Goal: Find specific page/section: Find specific page/section

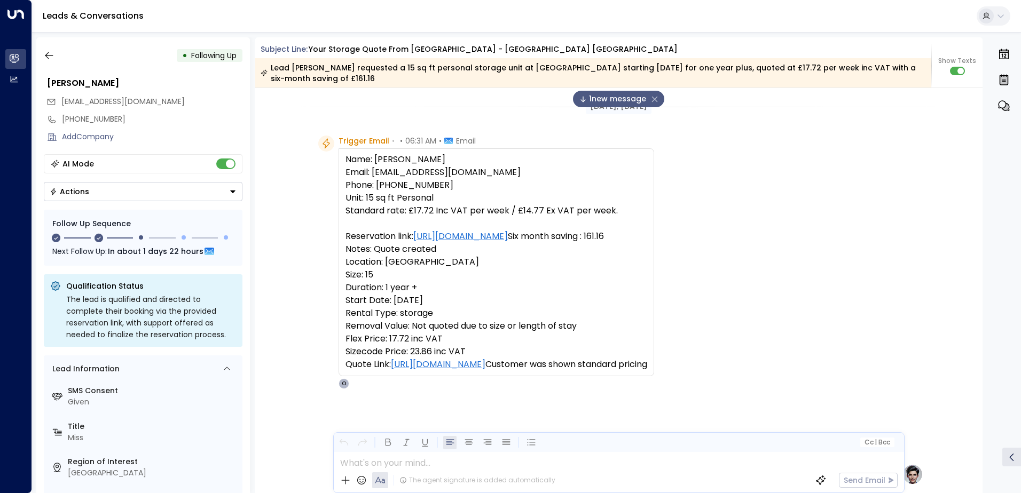
scroll to position [512, 0]
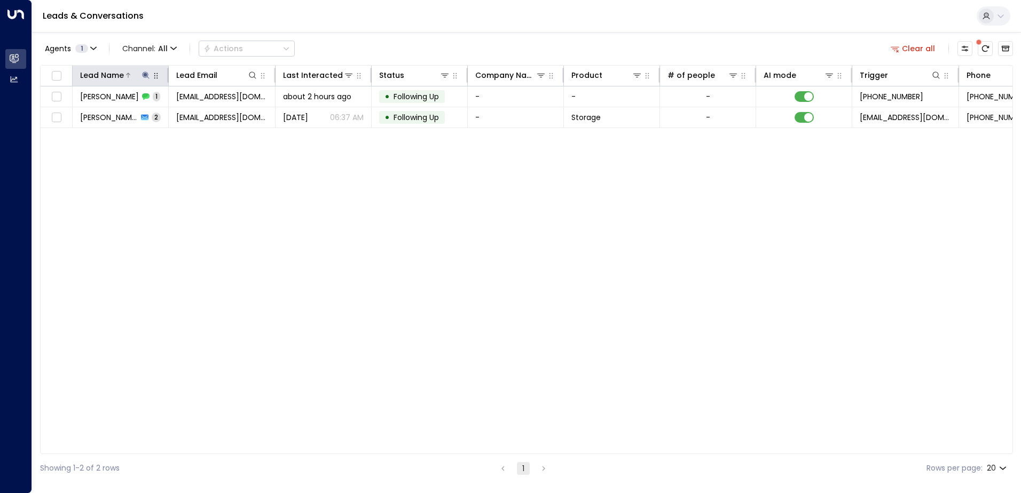
click at [145, 74] on icon at bounding box center [145, 75] width 7 height 7
click at [89, 127] on div "Lead Name ****** ​" at bounding box center [146, 105] width 160 height 45
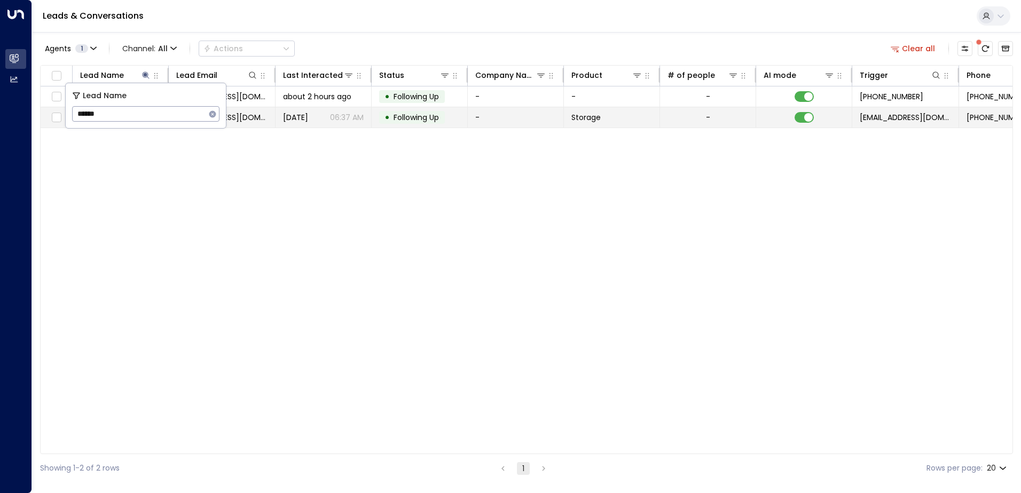
drag, startPoint x: 99, startPoint y: 115, endPoint x: 63, endPoint y: 113, distance: 36.4
click at [63, 113] on body "Overview Leads & Conversations Leads & Conversations Analytics Analytics Leads …" at bounding box center [510, 241] width 1021 height 483
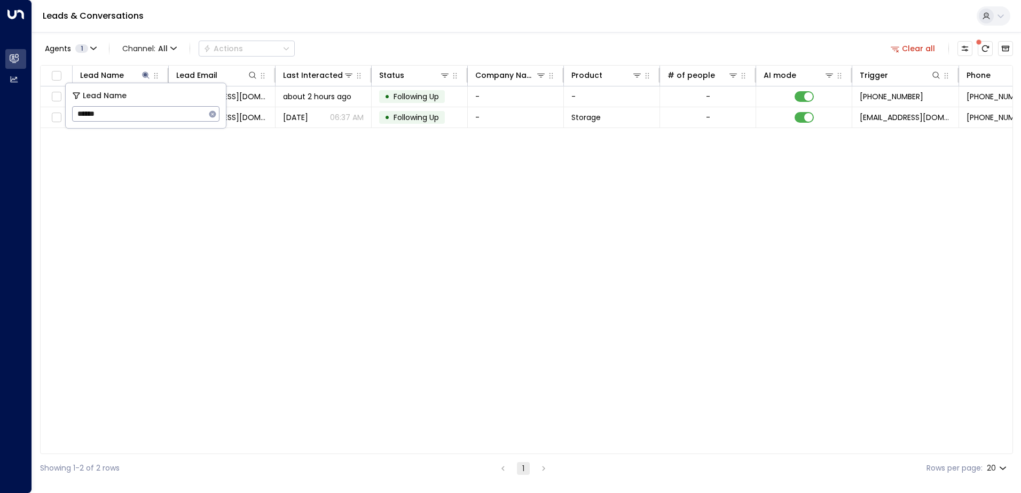
drag, startPoint x: 100, startPoint y: 111, endPoint x: 79, endPoint y: 108, distance: 21.5
click at [79, 108] on input "******" at bounding box center [139, 114] width 134 height 20
type input "*"
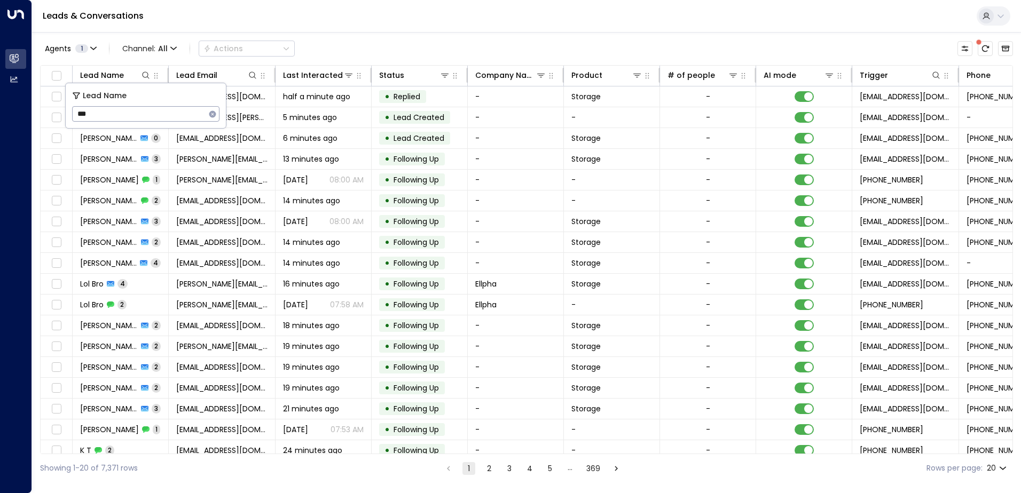
type input "****"
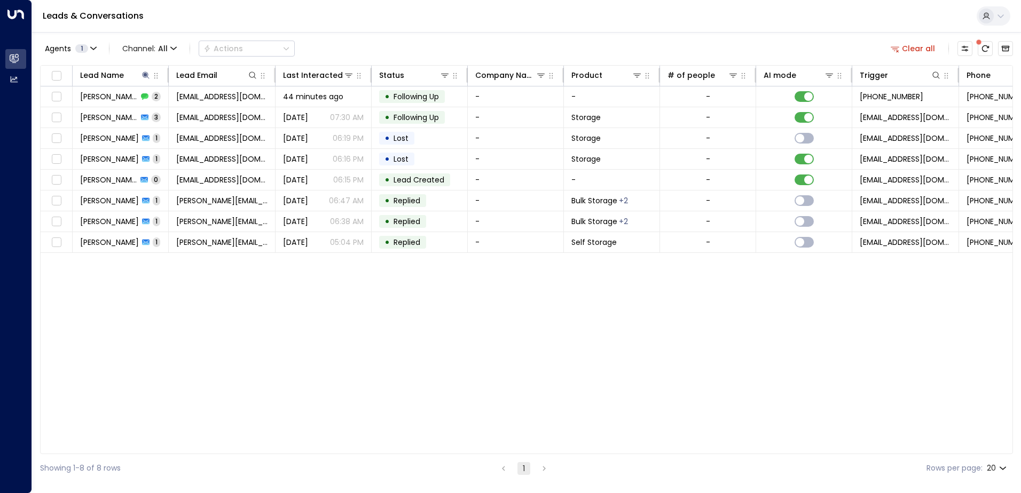
click at [218, 301] on div "Lead Name Lead Email Last Interacted Status Company Name Product # of people AI…" at bounding box center [526, 259] width 973 height 389
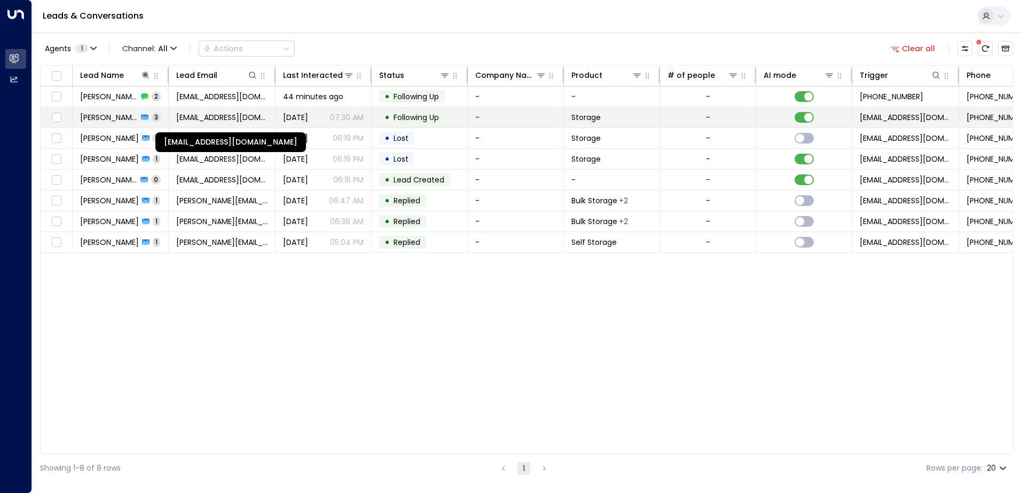
click at [178, 112] on span "[EMAIL_ADDRESS][DOMAIN_NAME]" at bounding box center [221, 117] width 91 height 11
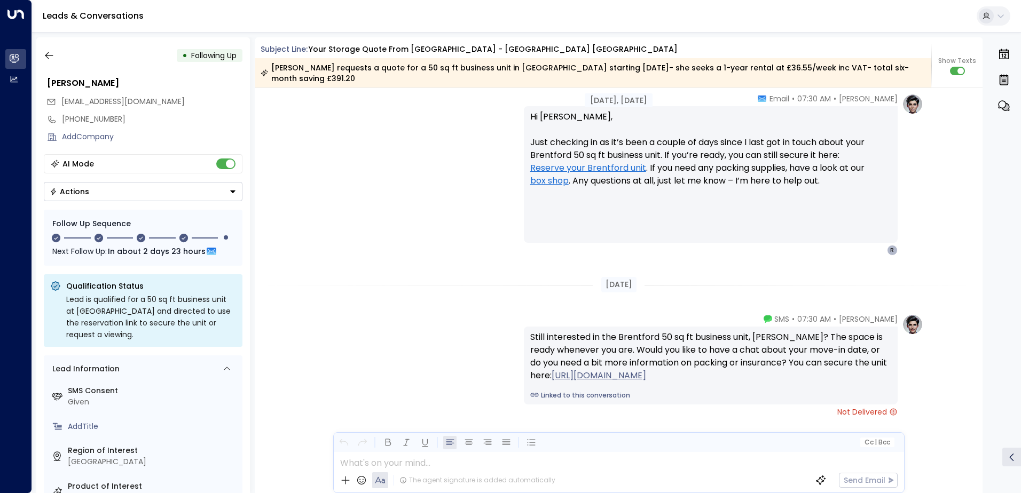
scroll to position [1466, 0]
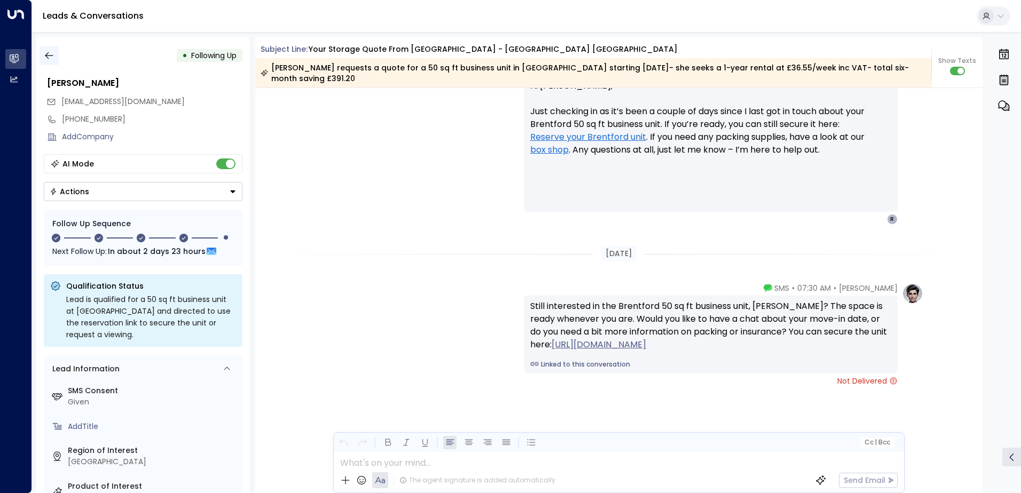
click at [50, 56] on icon "button" at bounding box center [49, 55] width 11 height 11
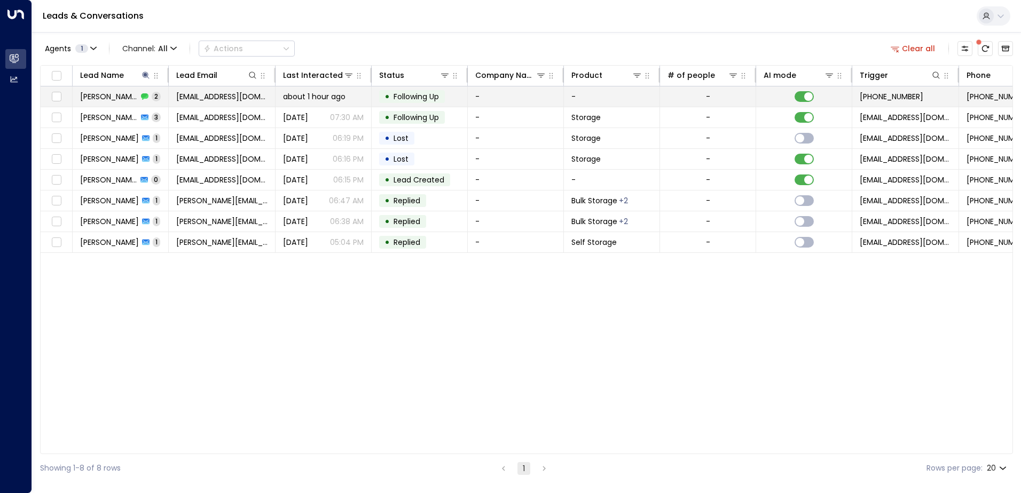
click at [149, 96] on div "[PERSON_NAME] 2" at bounding box center [120, 96] width 81 height 11
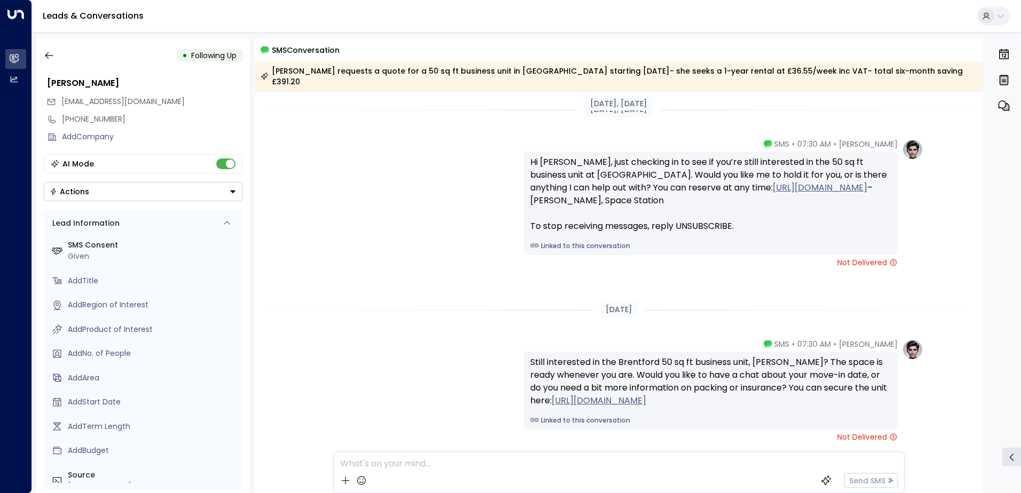
scroll to position [45, 0]
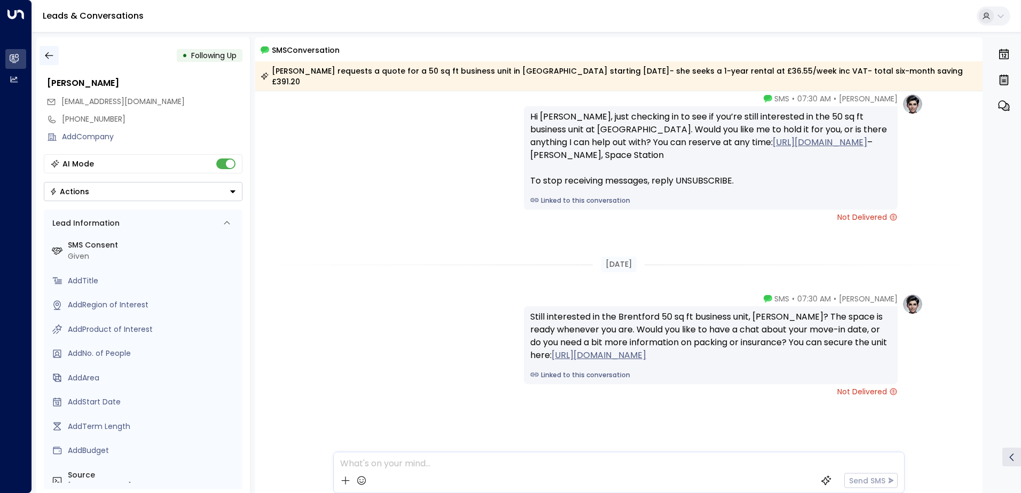
click at [54, 53] on icon "button" at bounding box center [49, 55] width 11 height 11
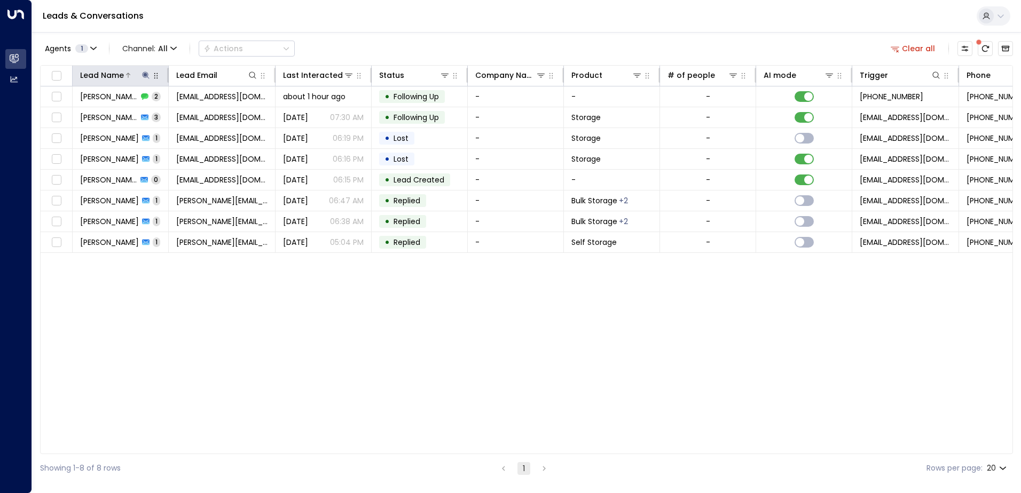
click at [145, 75] on icon at bounding box center [145, 75] width 7 height 7
drag, startPoint x: 116, startPoint y: 112, endPoint x: 68, endPoint y: 103, distance: 49.0
click at [68, 103] on div "Lead Name **** ​" at bounding box center [146, 105] width 160 height 45
type input "****"
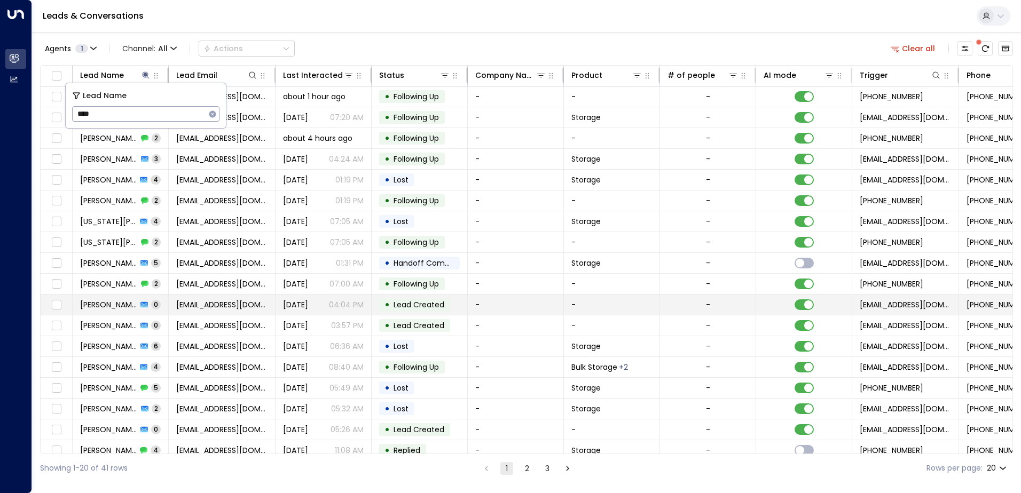
click at [301, 299] on td "[DATE] 04:04 PM" at bounding box center [324, 305] width 96 height 20
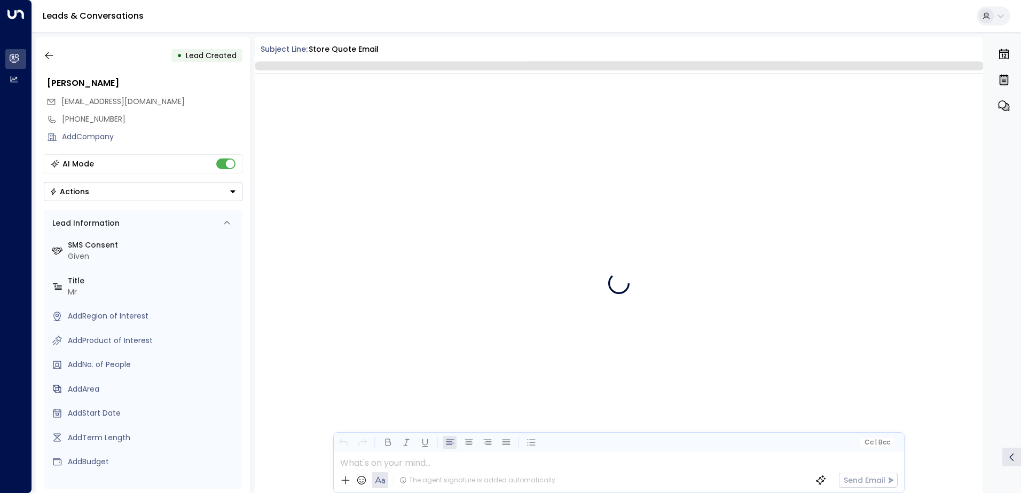
scroll to position [350, 0]
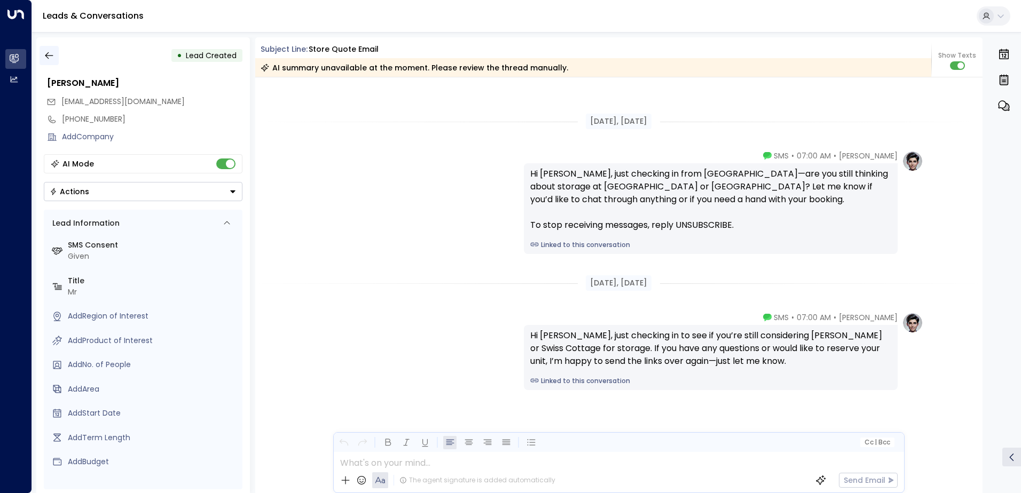
click at [50, 53] on icon "button" at bounding box center [49, 55] width 11 height 11
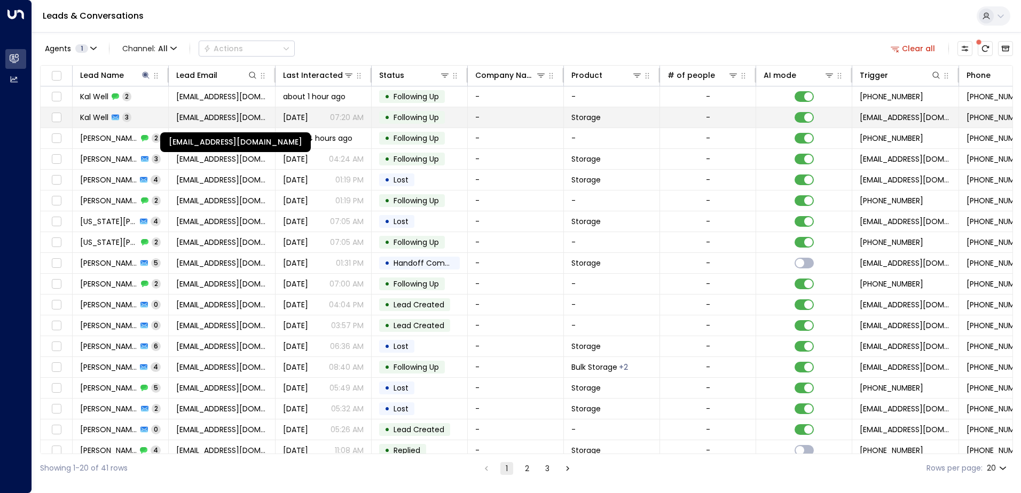
click at [234, 113] on span "[EMAIL_ADDRESS][DOMAIN_NAME]" at bounding box center [221, 117] width 91 height 11
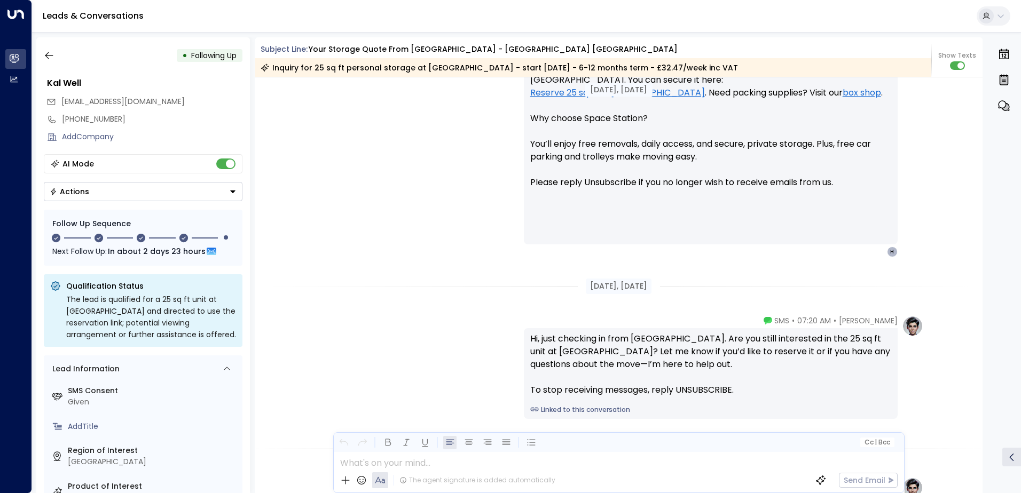
scroll to position [1068, 0]
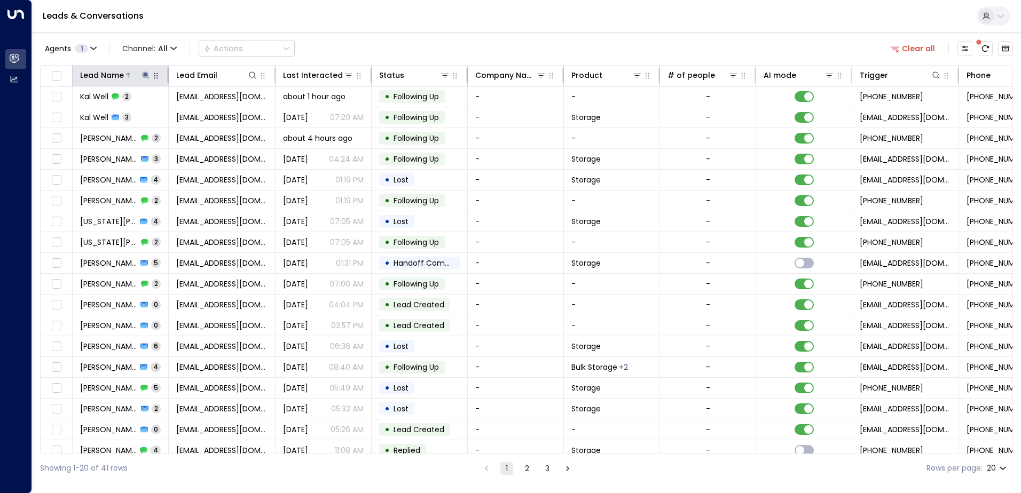
click at [147, 75] on icon at bounding box center [146, 75] width 9 height 9
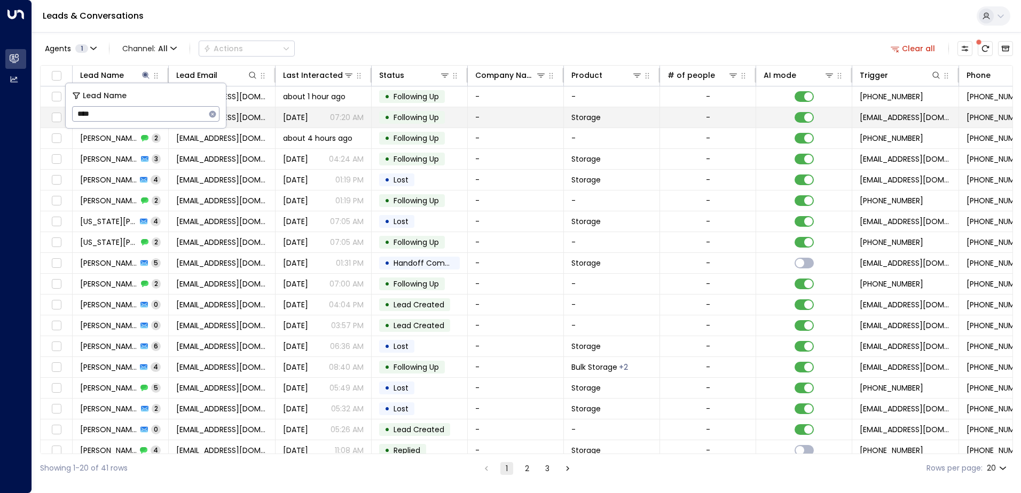
click at [62, 112] on body "Overview Leads & Conversations Leads & Conversations Analytics Analytics Leads …" at bounding box center [510, 241] width 1021 height 483
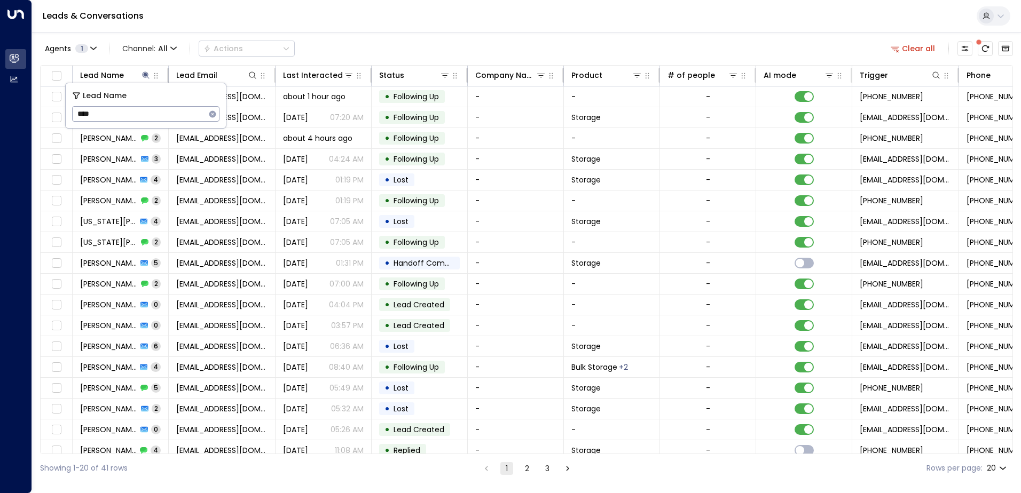
drag, startPoint x: 118, startPoint y: 110, endPoint x: 75, endPoint y: 106, distance: 43.4
click at [75, 106] on input "****" at bounding box center [139, 114] width 134 height 20
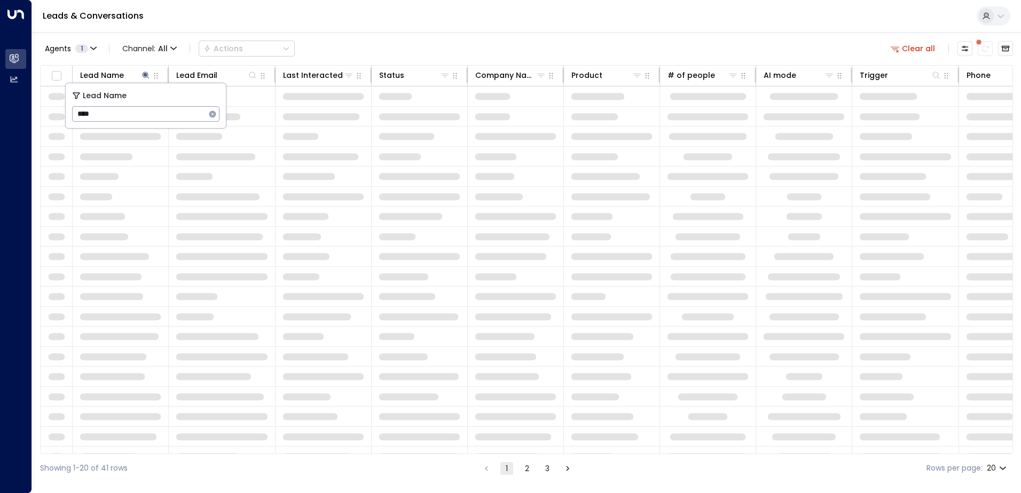
type input "*****"
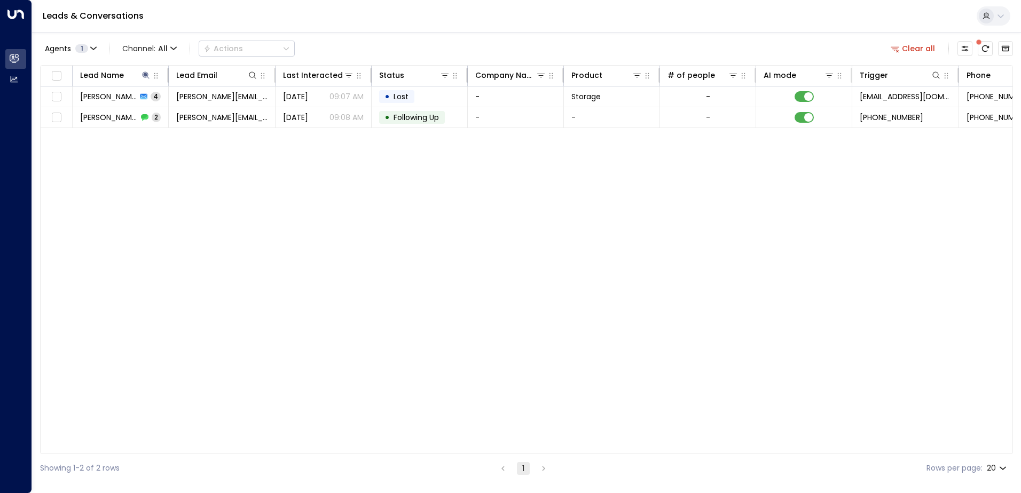
click at [253, 172] on div "Lead Name Lead Email Last Interacted Status Company Name Product # of people AI…" at bounding box center [526, 259] width 973 height 389
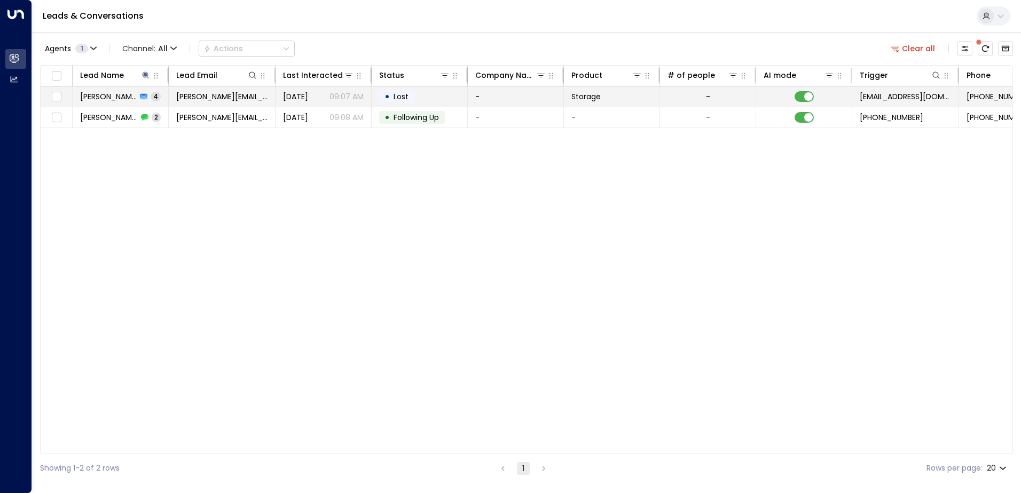
click at [213, 97] on span "[PERSON_NAME][EMAIL_ADDRESS][DOMAIN_NAME]" at bounding box center [221, 96] width 91 height 11
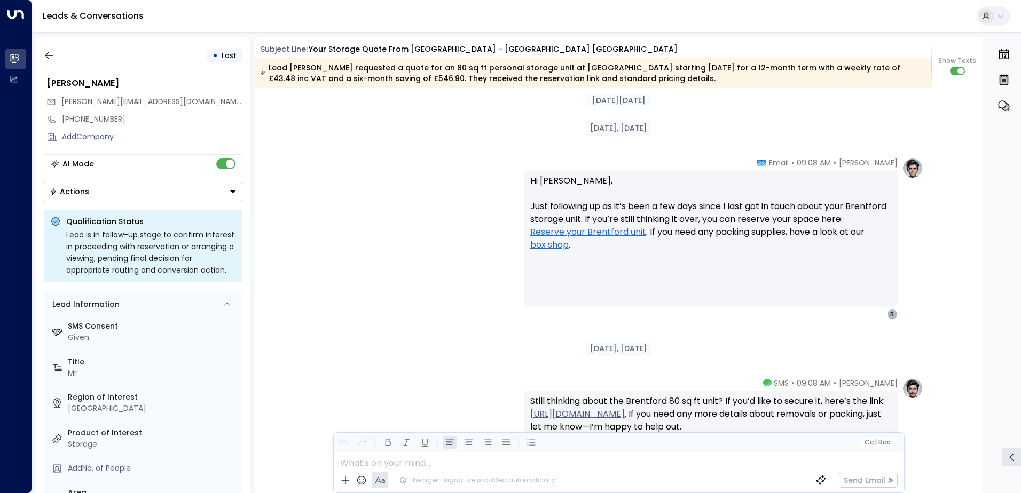
scroll to position [1335, 0]
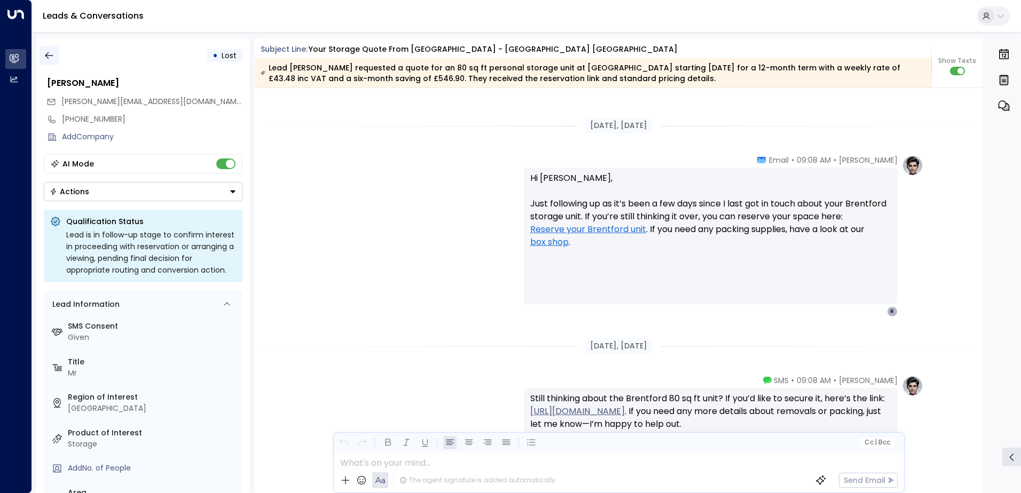
click at [50, 57] on icon "button" at bounding box center [49, 55] width 11 height 11
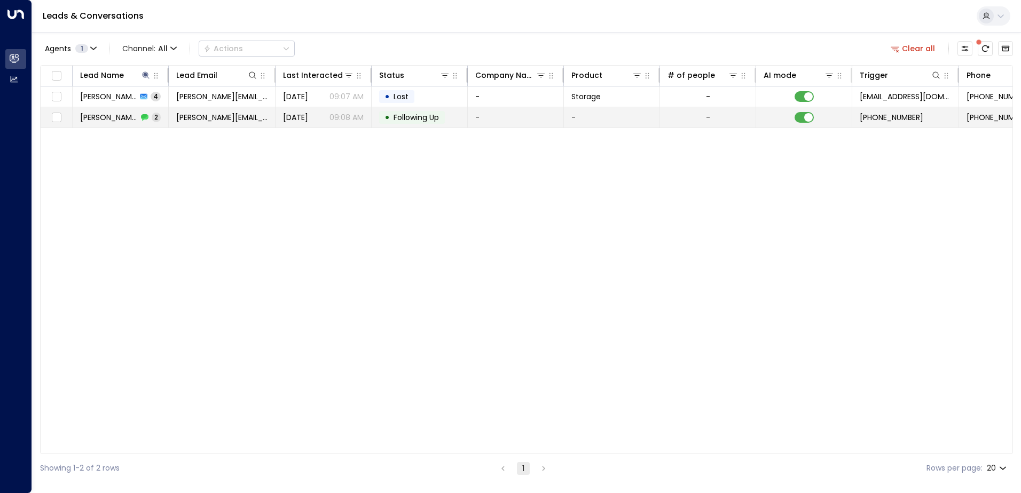
click at [216, 123] on td "[PERSON_NAME][EMAIL_ADDRESS][DOMAIN_NAME]" at bounding box center [222, 117] width 107 height 20
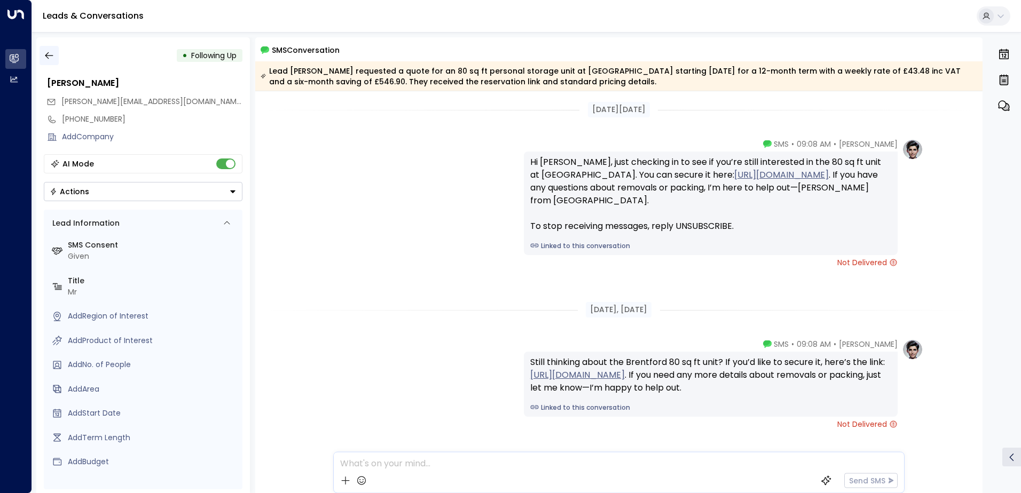
click at [51, 57] on icon "button" at bounding box center [49, 55] width 11 height 11
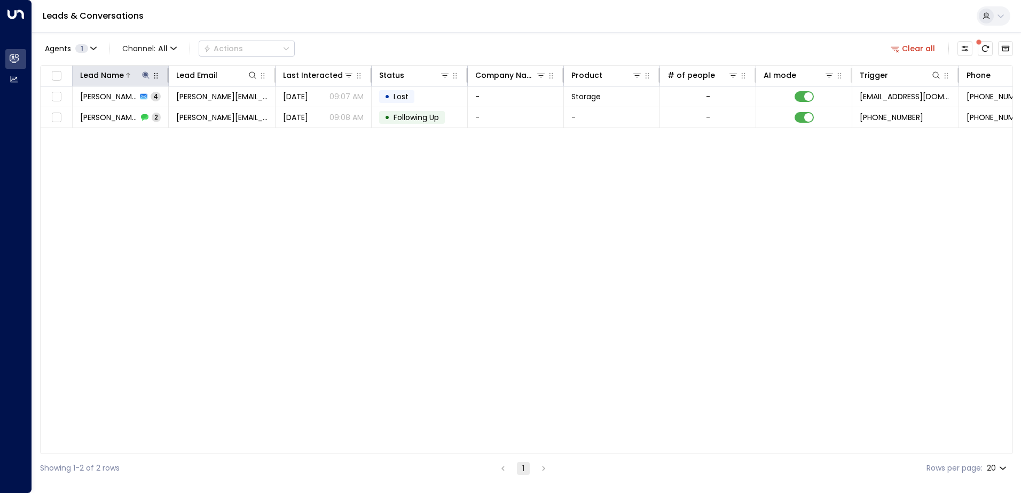
click at [145, 74] on icon at bounding box center [145, 75] width 7 height 7
drag, startPoint x: 120, startPoint y: 112, endPoint x: 77, endPoint y: 117, distance: 43.1
click at [77, 117] on input "*****" at bounding box center [139, 114] width 134 height 20
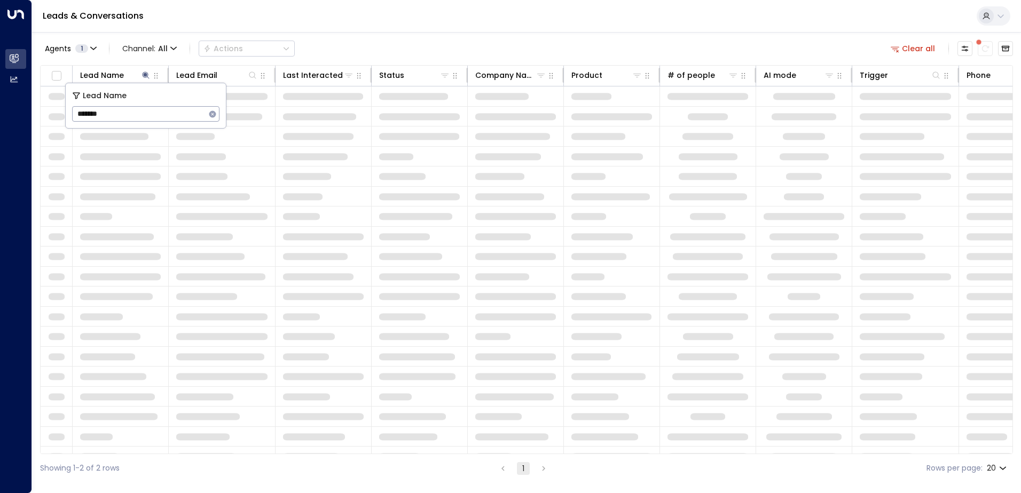
type input "********"
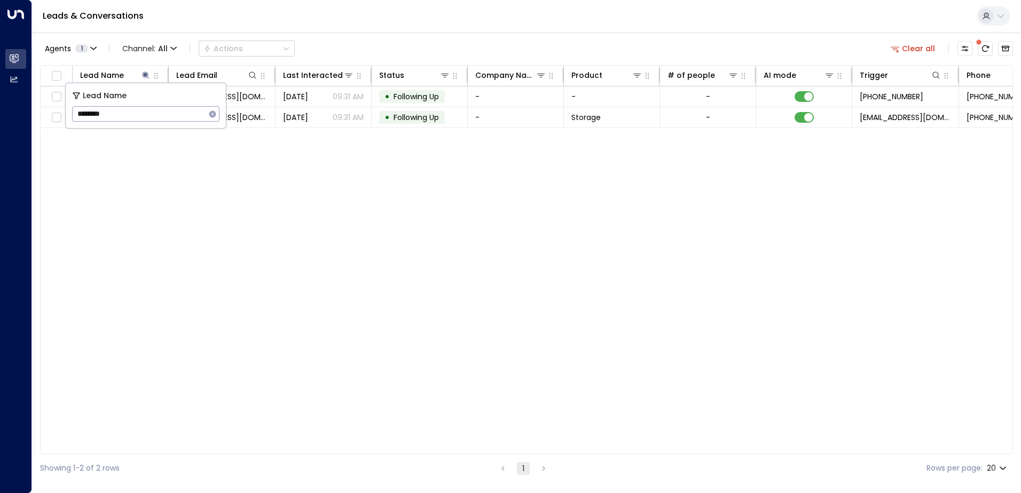
click at [240, 152] on div "Lead Name Lead Email Last Interacted Status Company Name Product # of people AI…" at bounding box center [526, 259] width 973 height 389
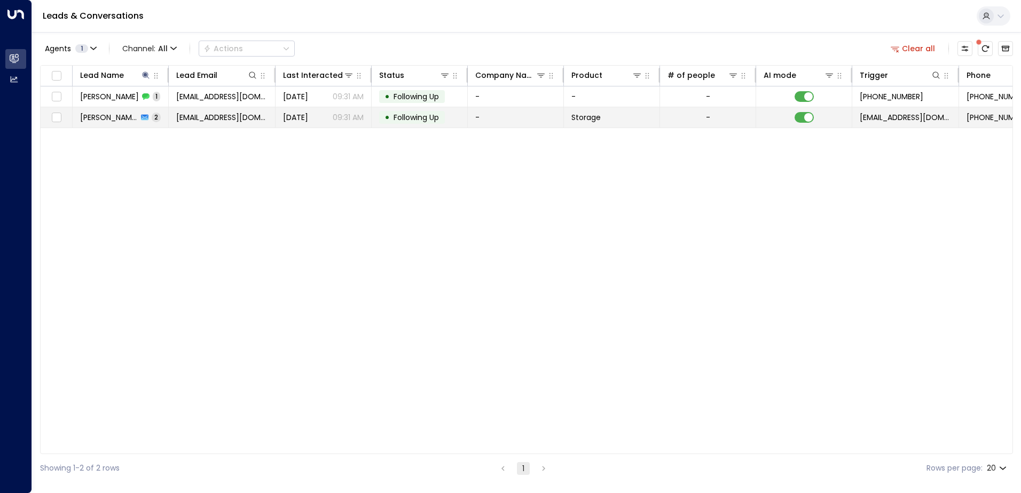
click at [230, 116] on span "[EMAIL_ADDRESS][DOMAIN_NAME]" at bounding box center [221, 117] width 91 height 11
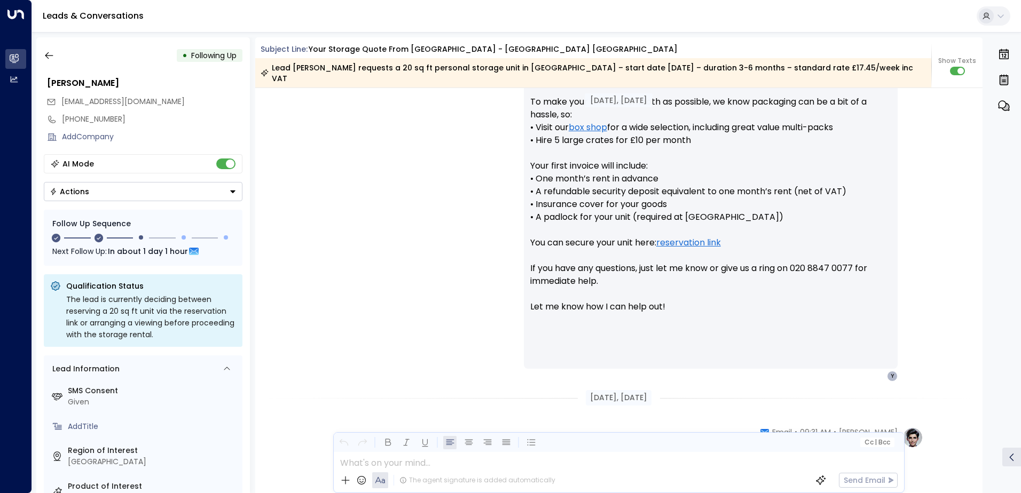
scroll to position [603, 0]
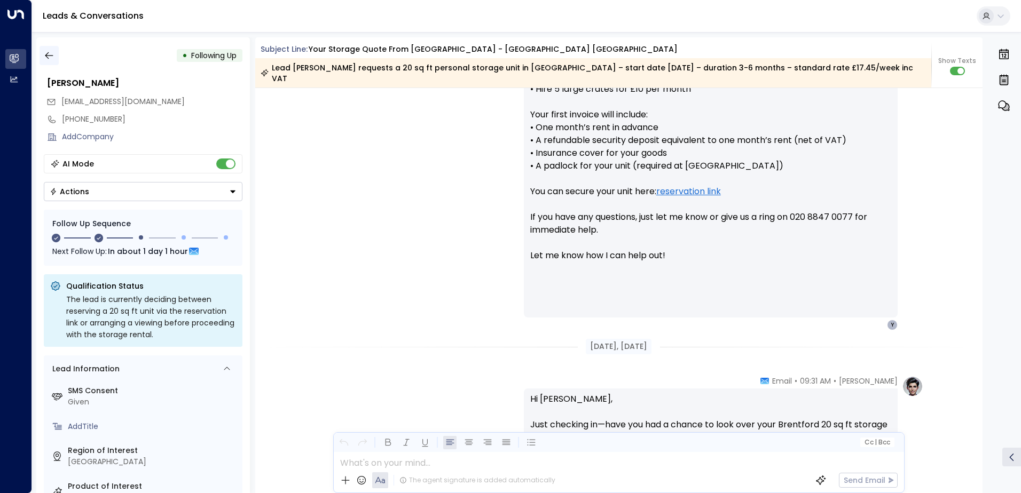
click at [52, 57] on icon "button" at bounding box center [49, 55] width 11 height 11
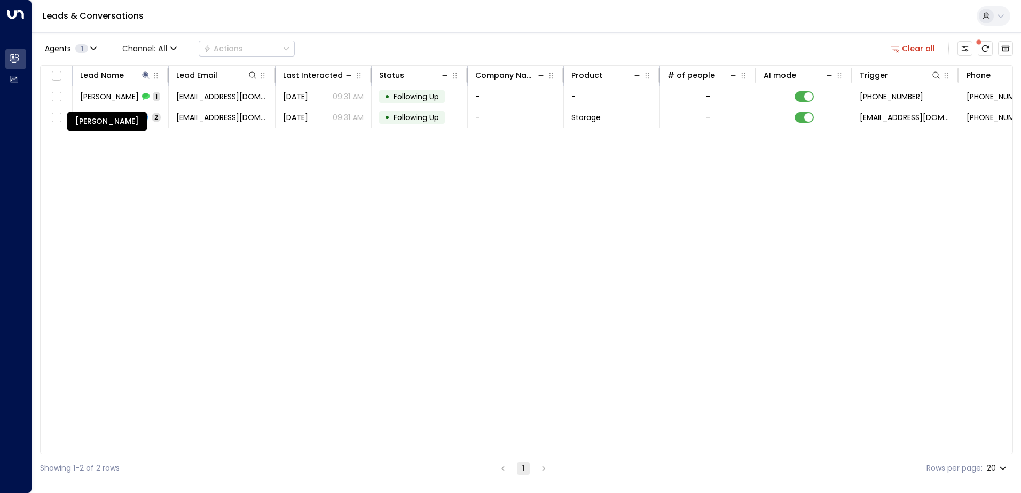
click at [134, 116] on div "[PERSON_NAME]" at bounding box center [107, 122] width 81 height 20
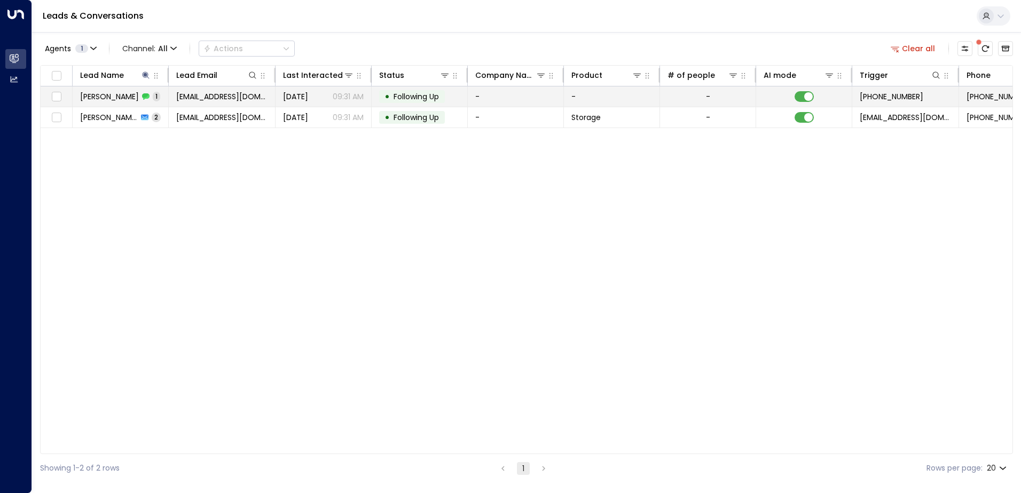
click at [207, 96] on span "[EMAIL_ADDRESS][DOMAIN_NAME]" at bounding box center [221, 96] width 91 height 11
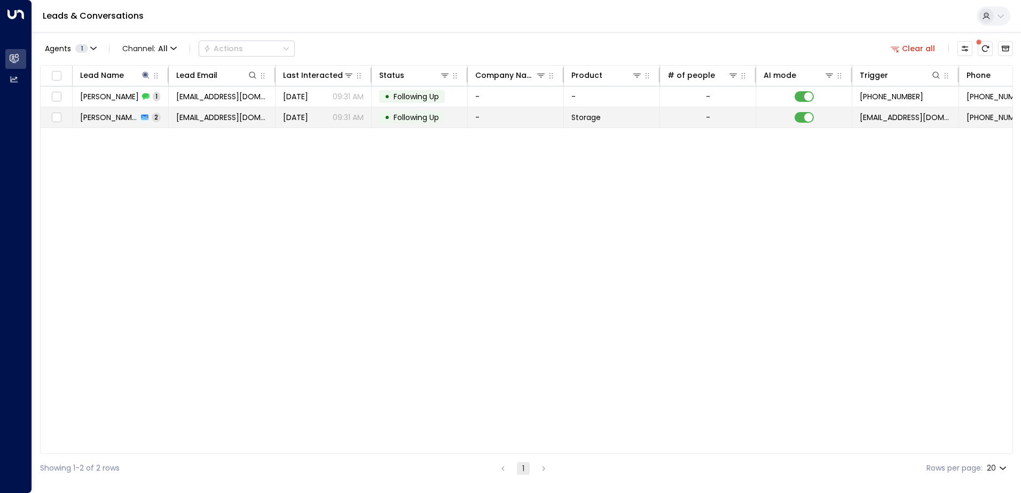
click at [214, 116] on span "[EMAIL_ADDRESS][DOMAIN_NAME]" at bounding box center [221, 117] width 91 height 11
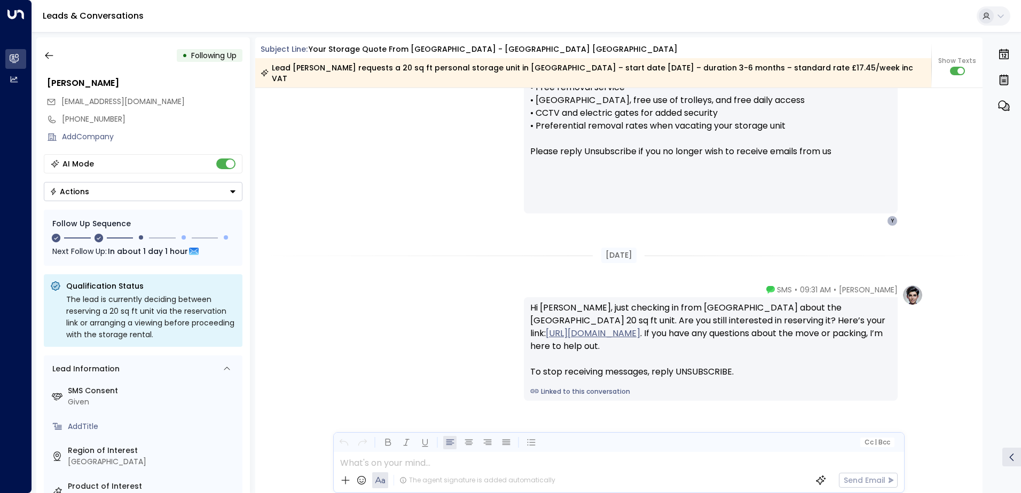
scroll to position [870, 0]
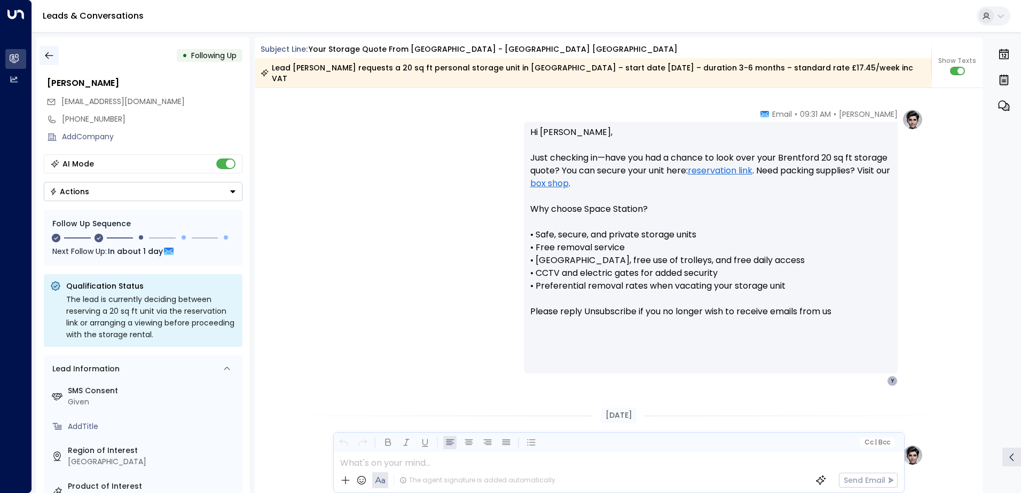
click at [49, 57] on icon "button" at bounding box center [49, 55] width 11 height 11
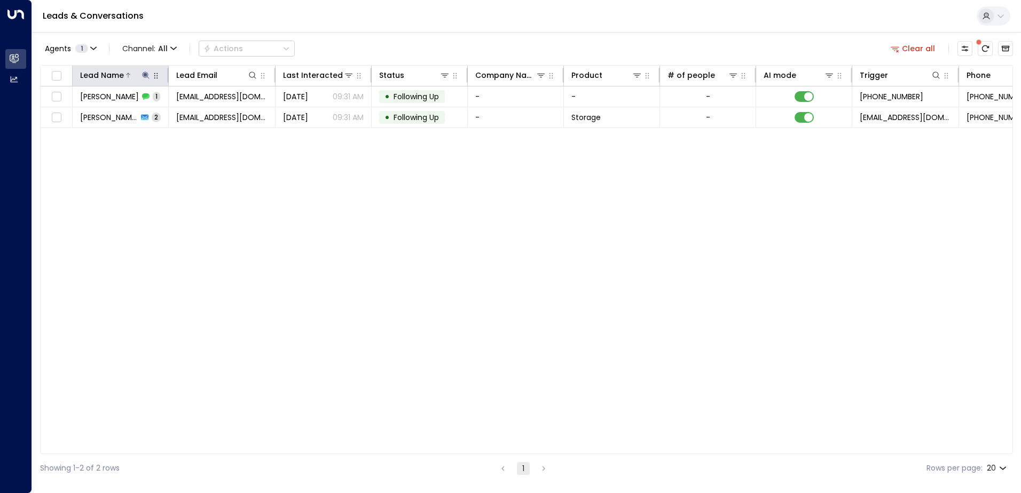
click at [145, 76] on icon at bounding box center [145, 75] width 7 height 7
drag, startPoint x: 105, startPoint y: 114, endPoint x: 80, endPoint y: 111, distance: 25.3
click at [80, 111] on input "********" at bounding box center [139, 114] width 134 height 20
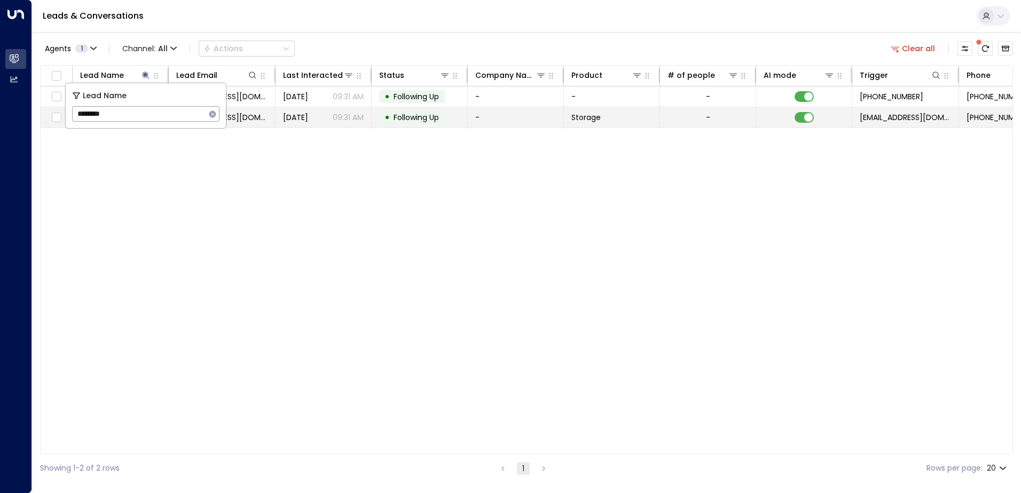
type input "*"
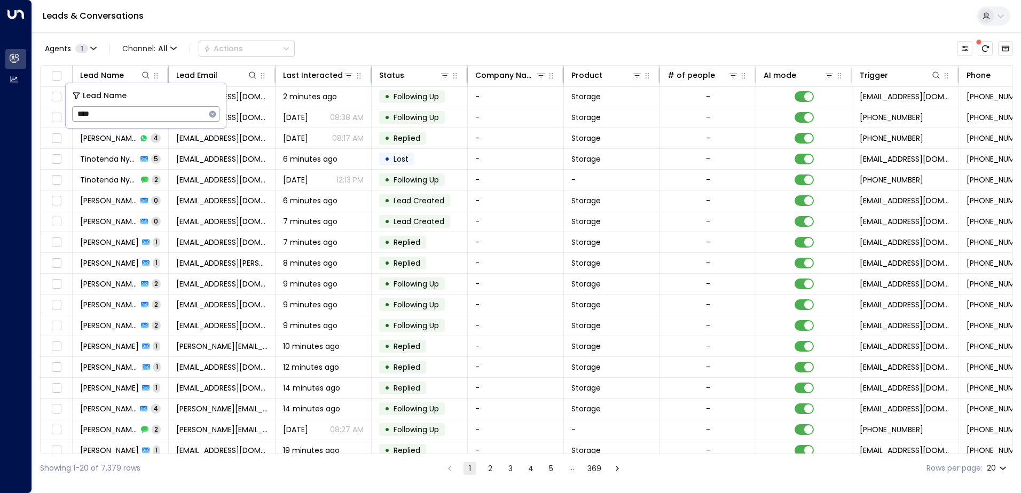
type input "*****"
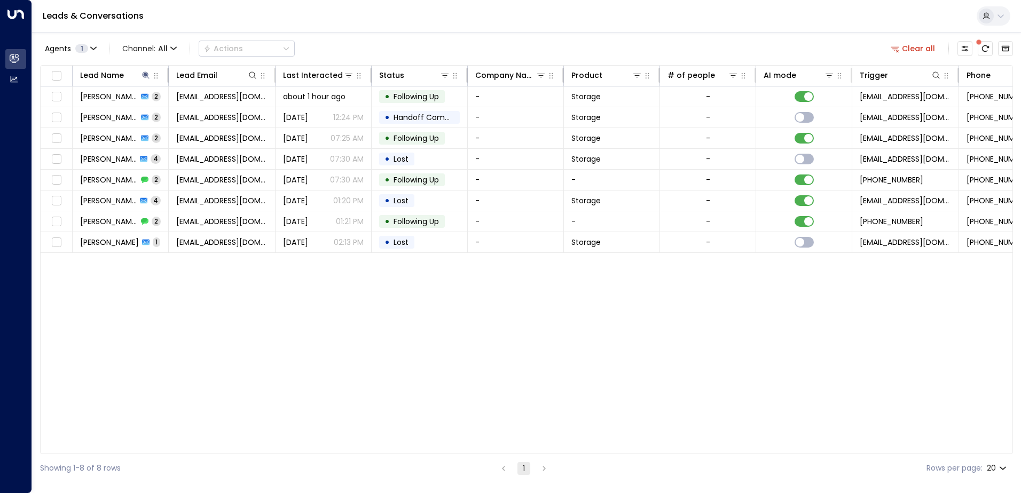
click at [178, 307] on div "Lead Name Lead Email Last Interacted Status Company Name Product # of people AI…" at bounding box center [526, 259] width 973 height 389
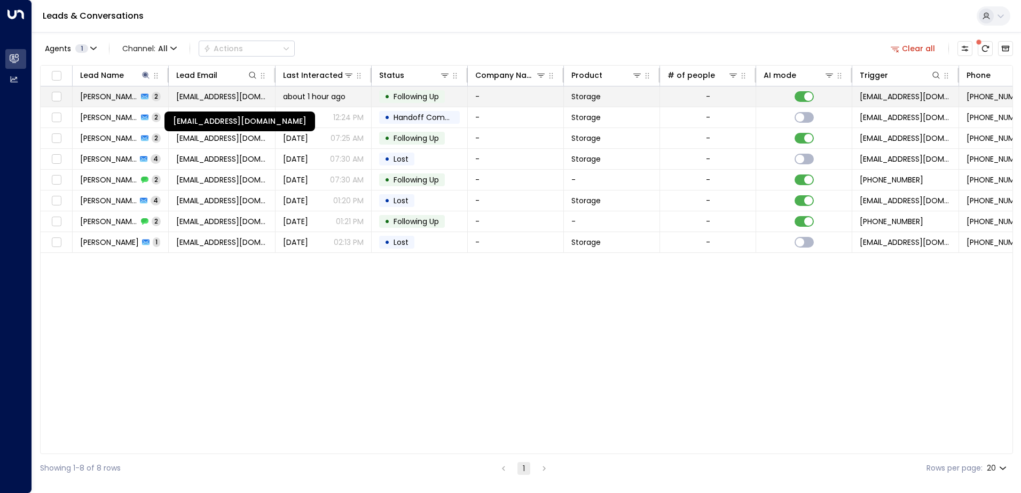
click at [231, 97] on span "[EMAIL_ADDRESS][DOMAIN_NAME]" at bounding box center [221, 96] width 91 height 11
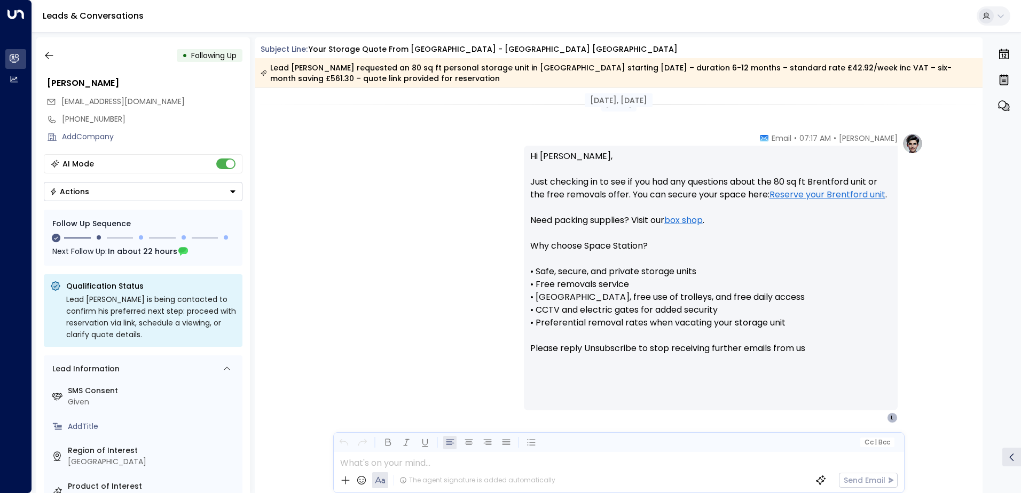
scroll to position [843, 0]
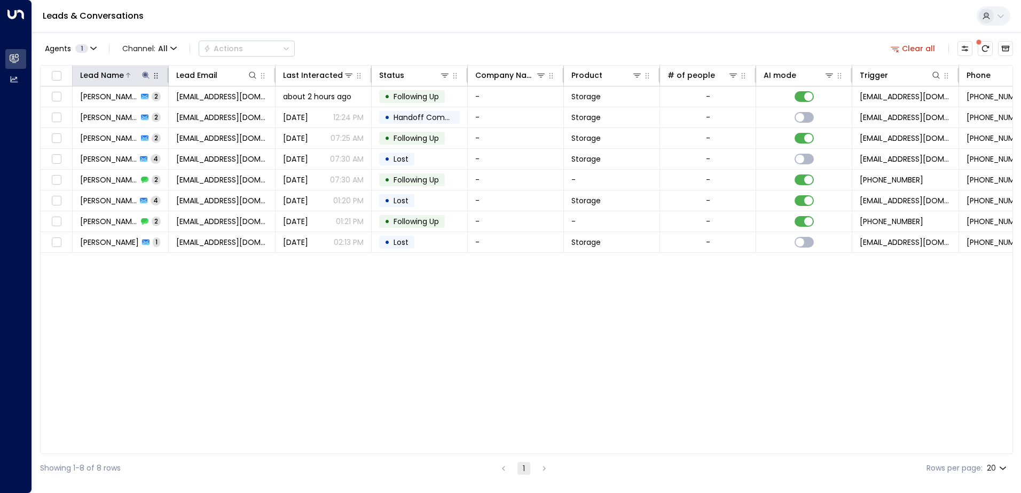
click at [145, 72] on icon at bounding box center [145, 75] width 7 height 7
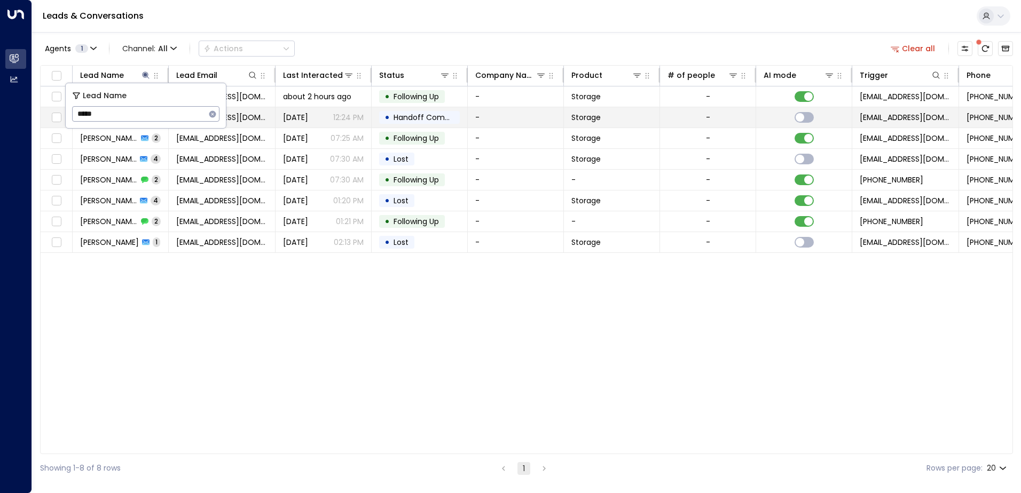
drag, startPoint x: 105, startPoint y: 119, endPoint x: 64, endPoint y: 110, distance: 42.0
click at [64, 110] on body "Overview Leads & Conversations Leads & Conversations Analytics Analytics Leads …" at bounding box center [510, 241] width 1021 height 483
drag, startPoint x: 96, startPoint y: 123, endPoint x: 65, endPoint y: 124, distance: 31.5
click at [65, 124] on body "Overview Leads & Conversations Leads & Conversations Analytics Analytics Leads …" at bounding box center [510, 241] width 1021 height 483
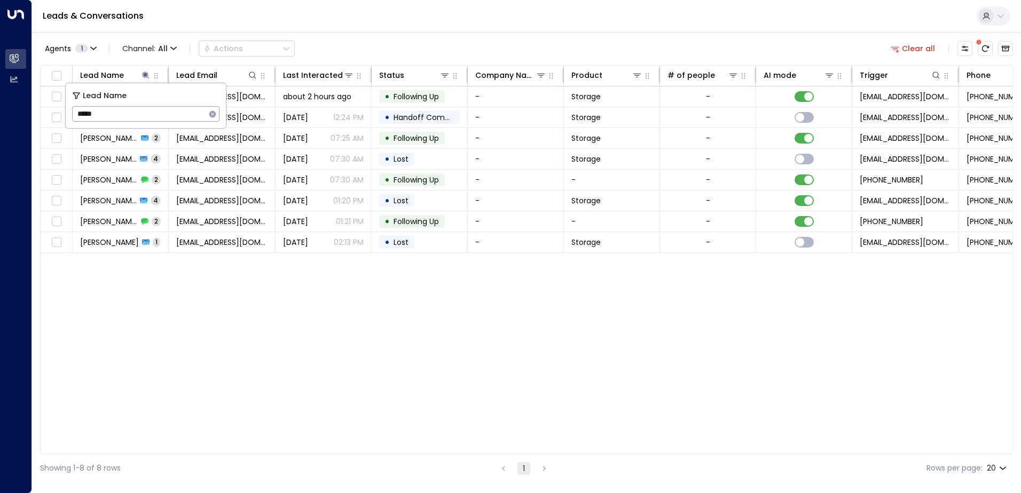
click at [115, 113] on input "*****" at bounding box center [139, 114] width 134 height 20
drag, startPoint x: 115, startPoint y: 113, endPoint x: 77, endPoint y: 106, distance: 38.1
click at [77, 106] on input "*****" at bounding box center [139, 114] width 134 height 20
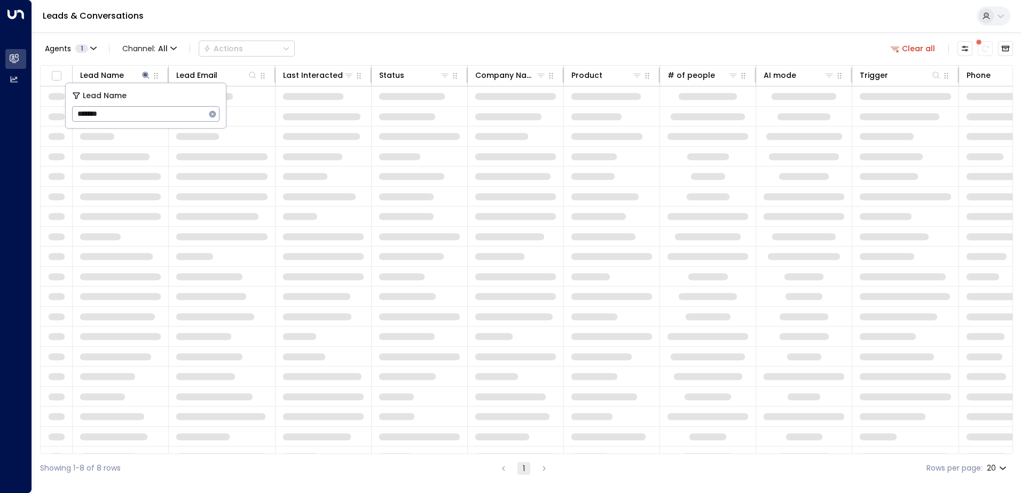
type input "********"
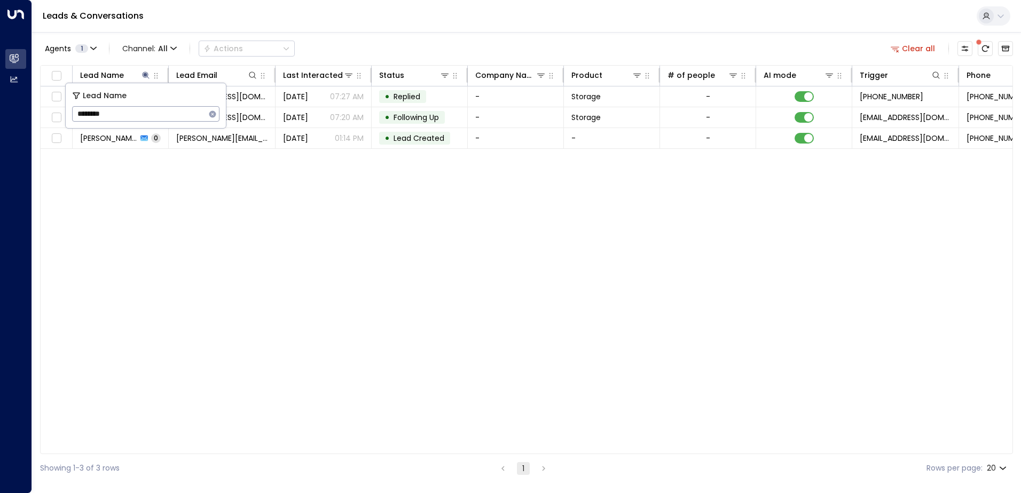
click at [161, 222] on div "Lead Name Lead Email Last Interacted Status Company Name Product # of people AI…" at bounding box center [526, 259] width 973 height 389
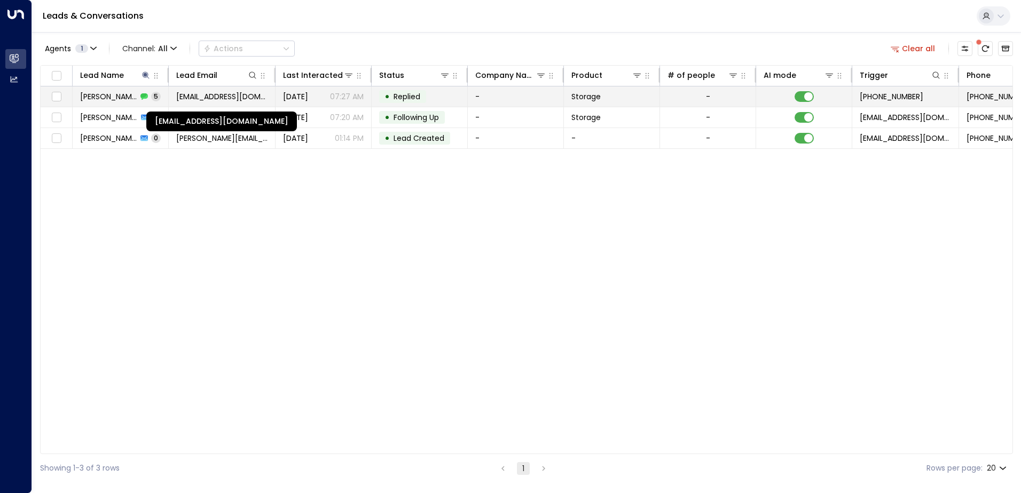
click at [244, 99] on span "[EMAIL_ADDRESS][DOMAIN_NAME]" at bounding box center [221, 96] width 91 height 11
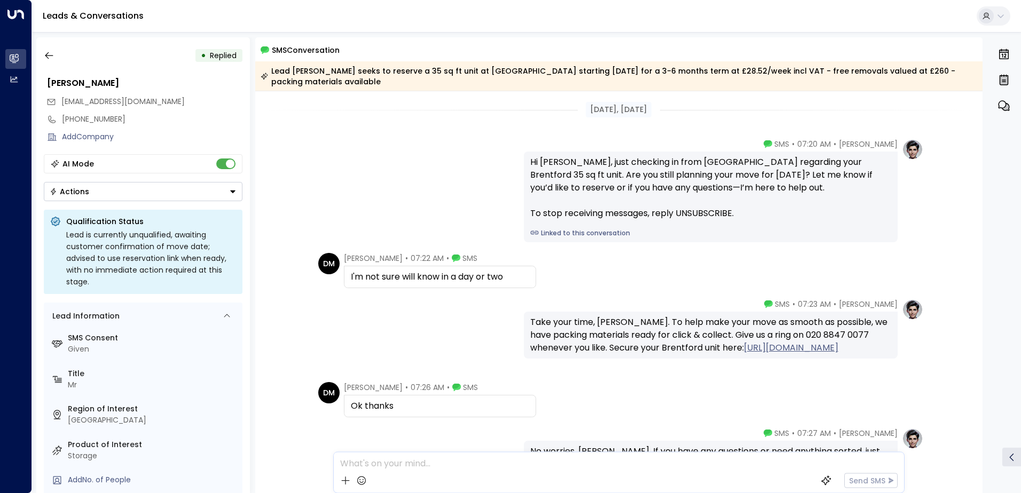
scroll to position [89, 0]
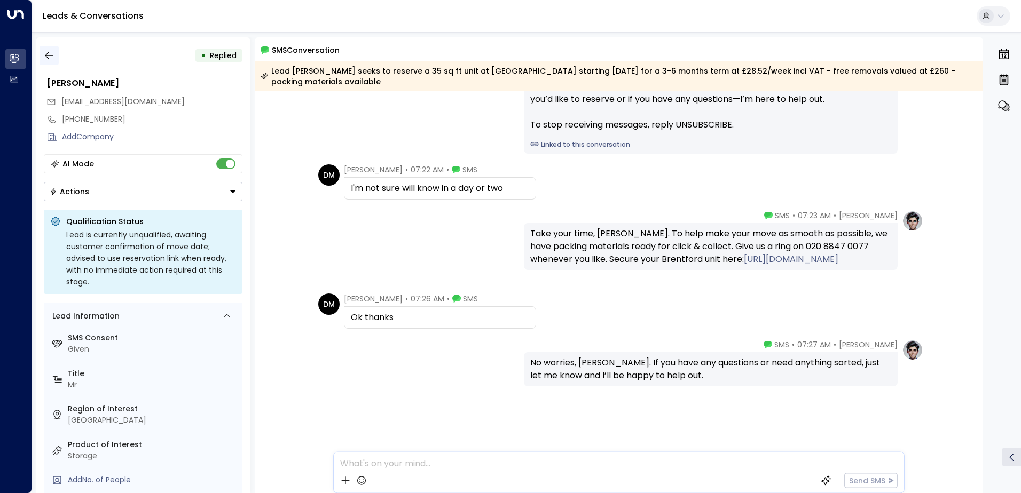
click at [51, 56] on icon "button" at bounding box center [49, 55] width 8 height 7
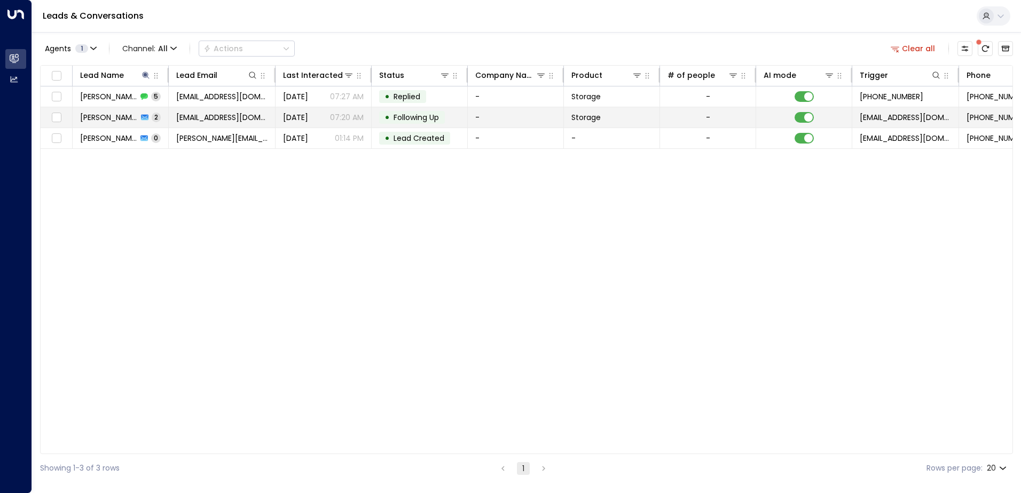
click at [338, 120] on p "07:20 AM" at bounding box center [347, 117] width 34 height 11
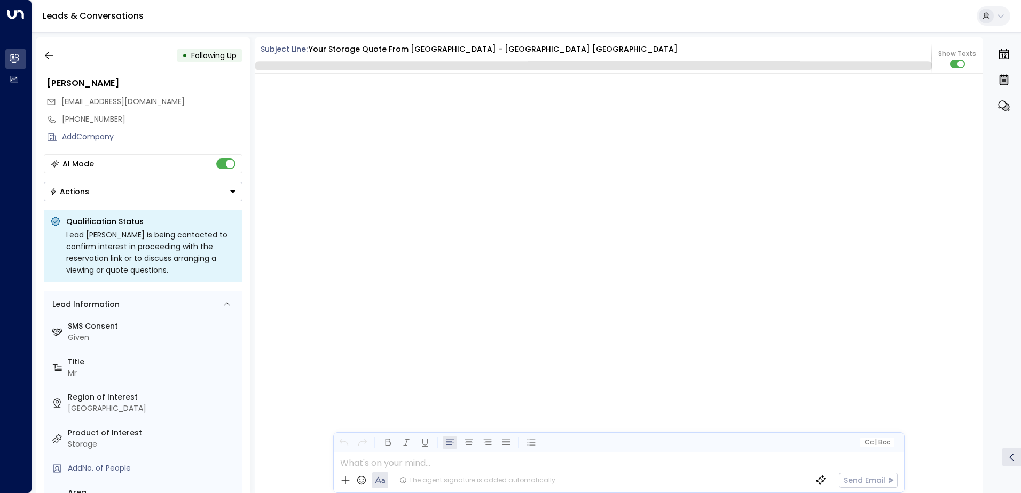
scroll to position [1409, 0]
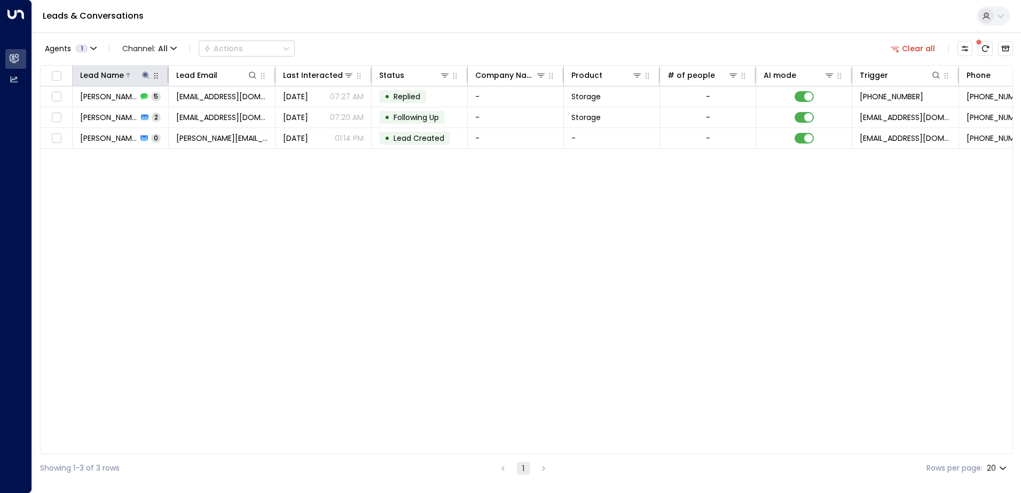
click at [145, 74] on icon at bounding box center [145, 75] width 7 height 7
drag, startPoint x: 125, startPoint y: 116, endPoint x: 75, endPoint y: 116, distance: 50.2
click at [75, 116] on input "********" at bounding box center [139, 114] width 134 height 20
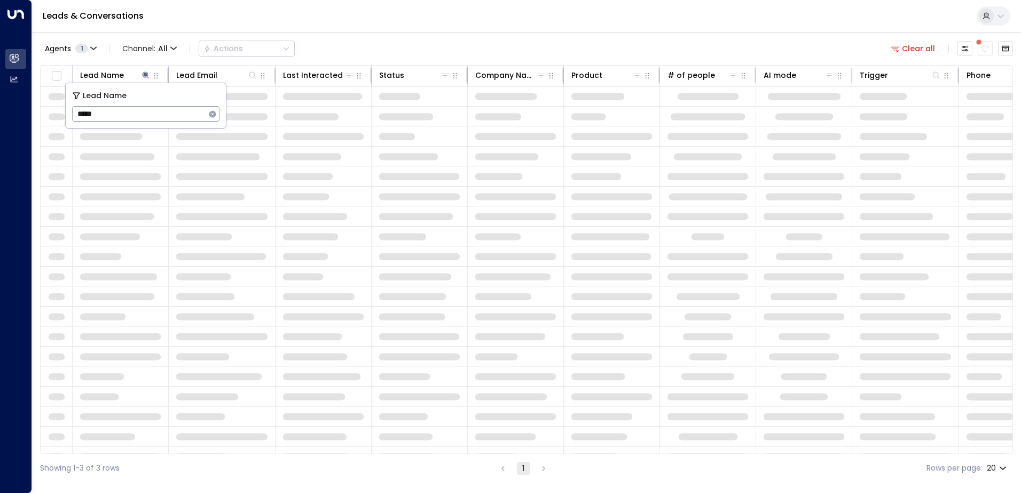
type input "******"
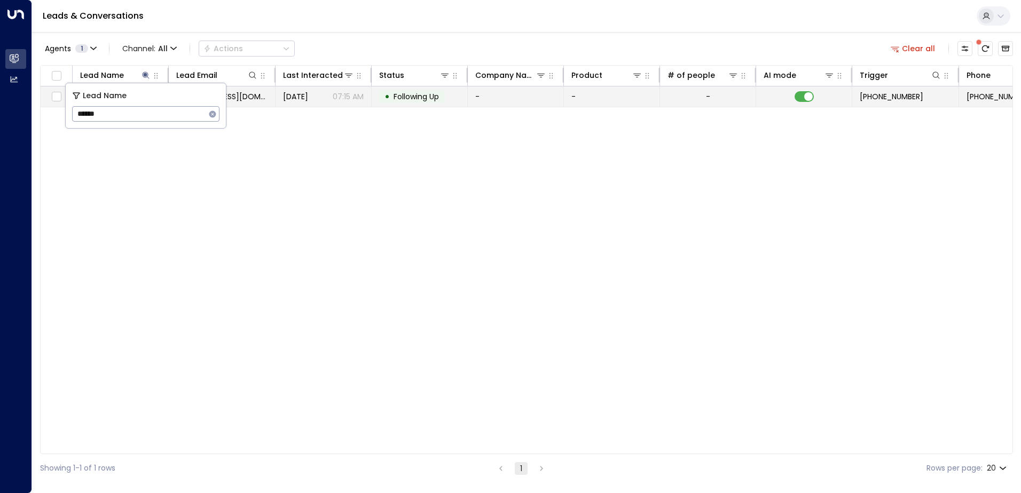
click at [242, 103] on td "[EMAIL_ADDRESS][DOMAIN_NAME]" at bounding box center [222, 97] width 107 height 20
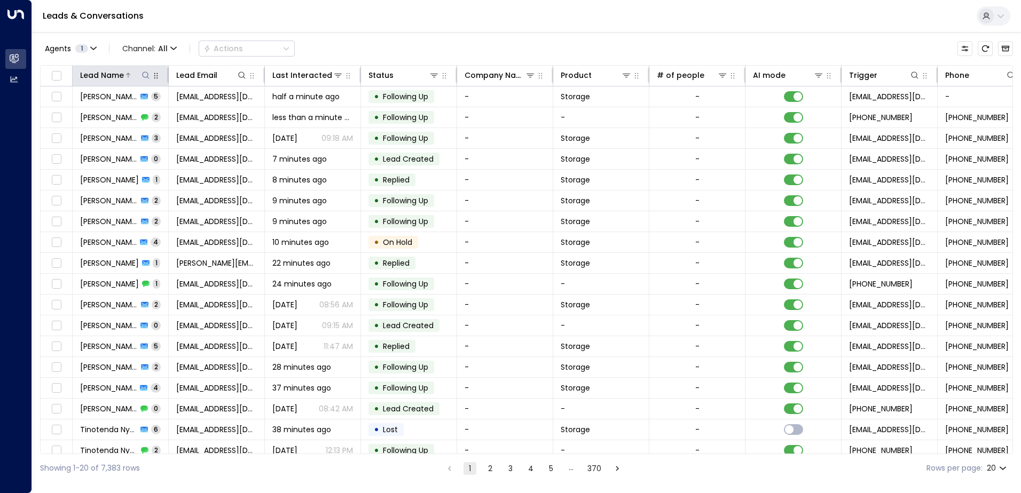
click at [147, 76] on icon at bounding box center [146, 75] width 9 height 9
type input "*****"
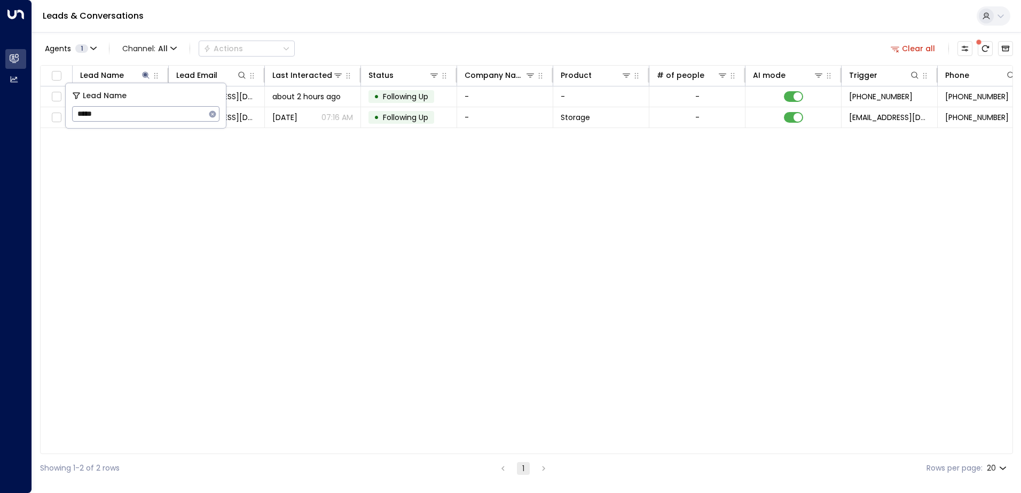
click at [270, 176] on div "Lead Name Lead Email Last Interacted Status Company Name Product # of people AI…" at bounding box center [526, 259] width 973 height 389
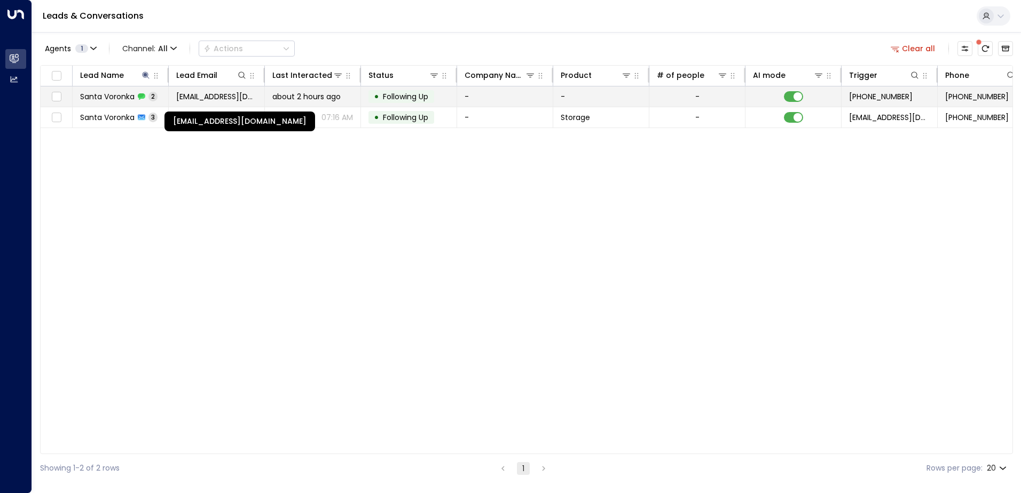
click at [241, 96] on span "santa.iriss@gmail.com" at bounding box center [216, 96] width 81 height 11
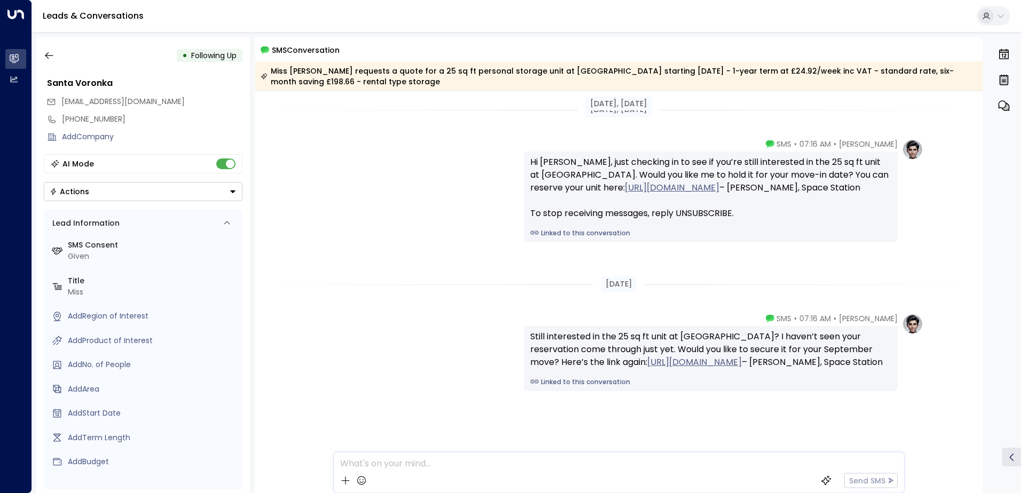
scroll to position [18, 0]
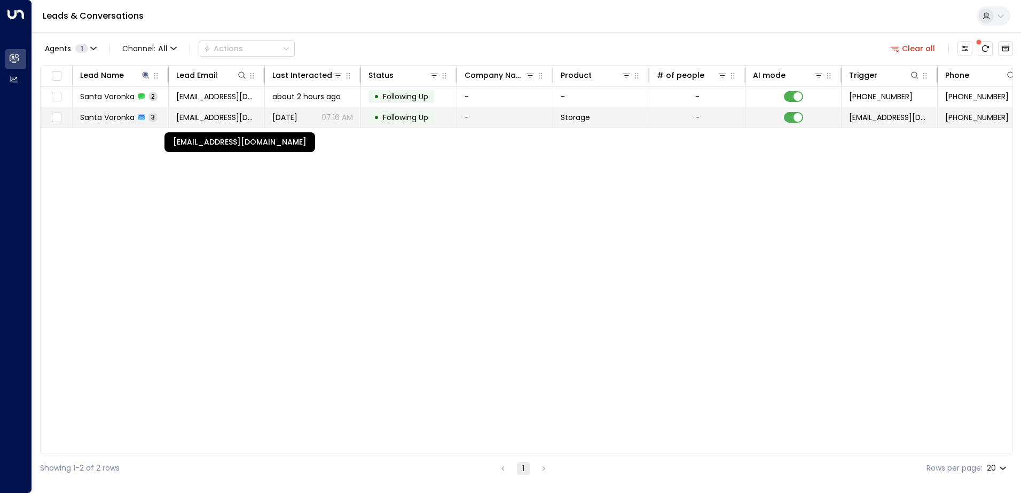
click at [200, 113] on span "santa.iriss@gmail.com" at bounding box center [216, 117] width 81 height 11
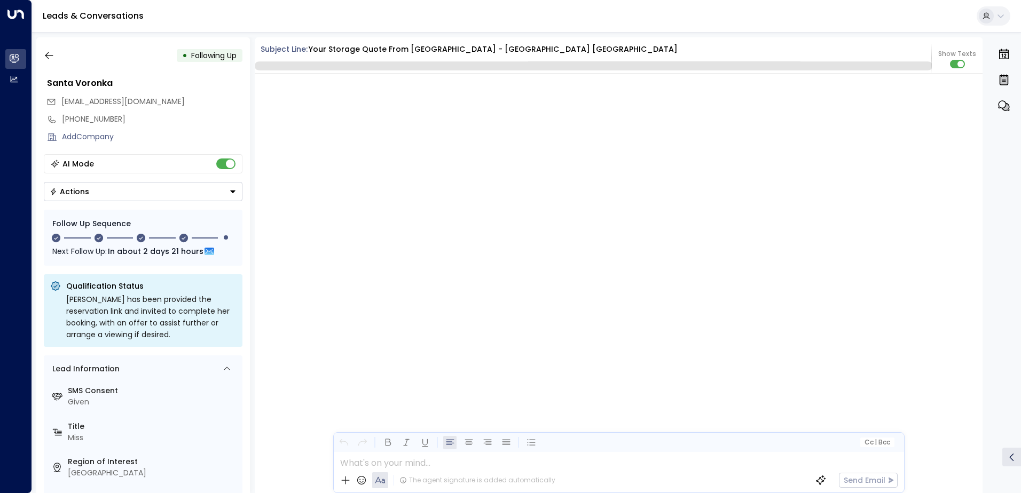
scroll to position [1607, 0]
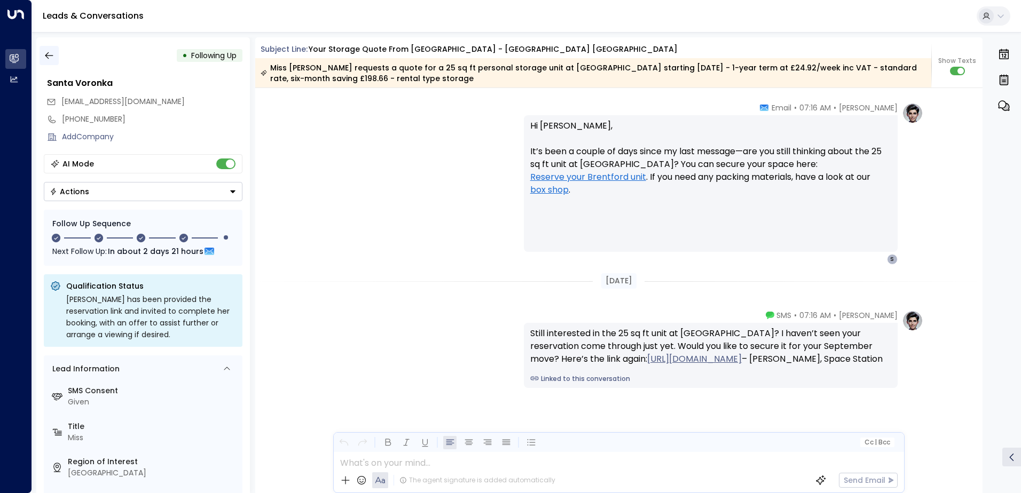
click at [53, 59] on icon "button" at bounding box center [49, 55] width 11 height 11
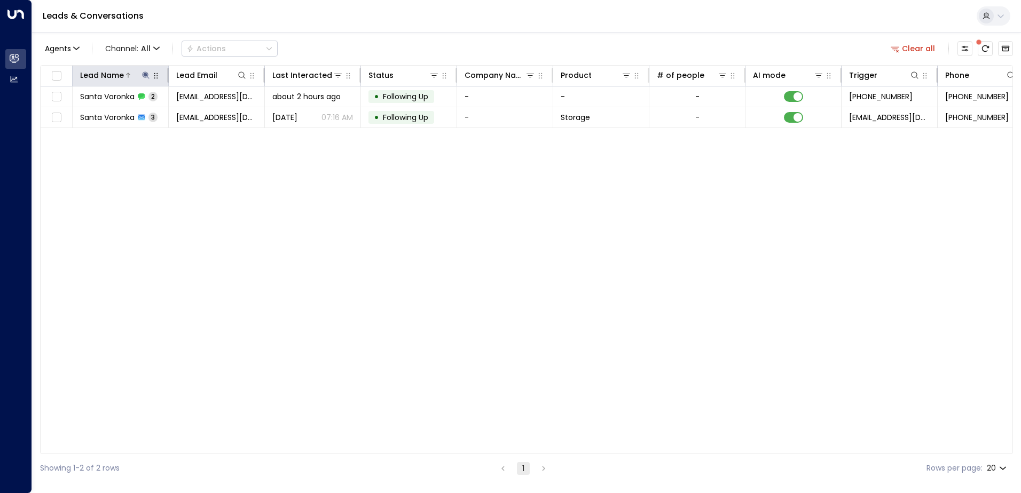
click at [145, 74] on icon at bounding box center [145, 75] width 7 height 7
drag, startPoint x: 90, startPoint y: 114, endPoint x: 74, endPoint y: 111, distance: 17.0
click at [74, 111] on input "*****" at bounding box center [139, 114] width 134 height 20
type input "*****"
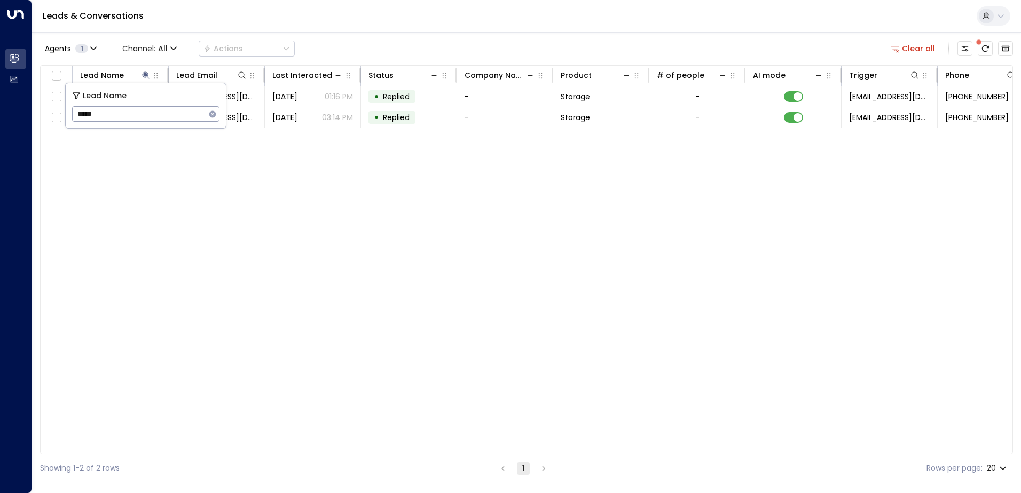
click at [268, 152] on div "Lead Name Lead Email Last Interacted Status Company Name Product # of people AI…" at bounding box center [526, 259] width 973 height 389
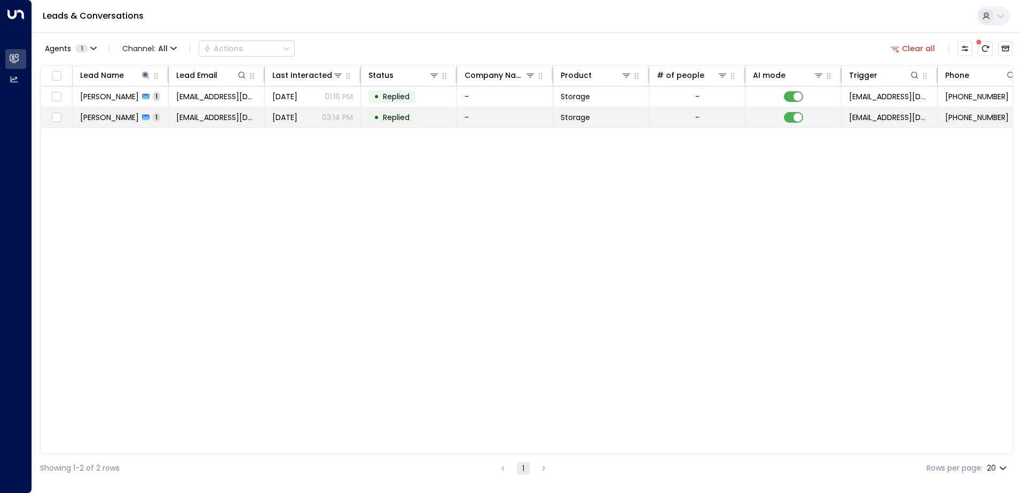
click at [213, 114] on span "aaraed@gmail.com" at bounding box center [216, 117] width 81 height 11
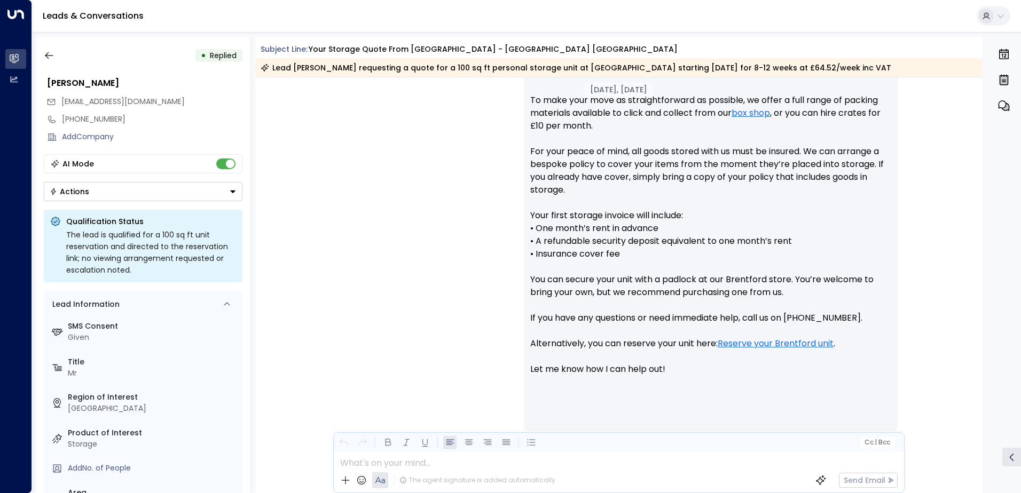
scroll to position [575, 0]
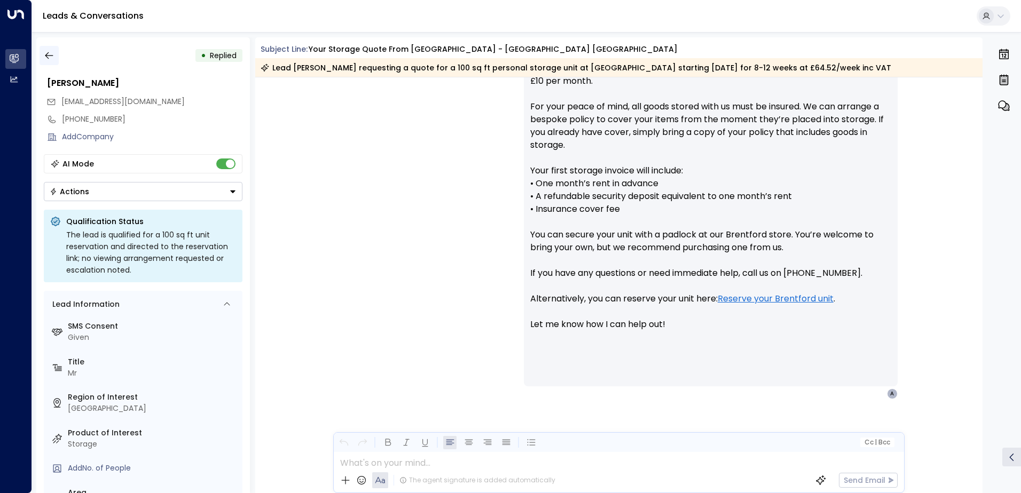
click at [49, 50] on button "button" at bounding box center [49, 55] width 19 height 19
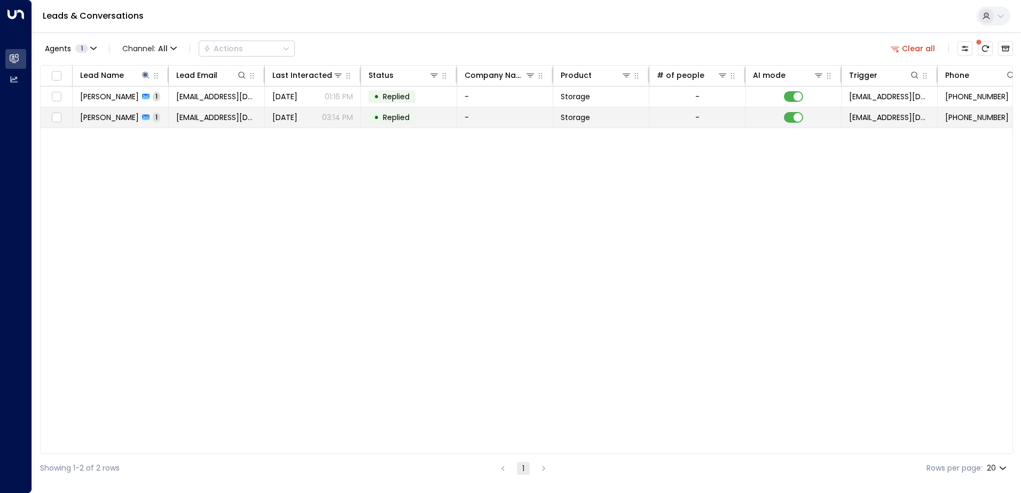
click at [112, 116] on span "Raed Elottol" at bounding box center [109, 117] width 59 height 11
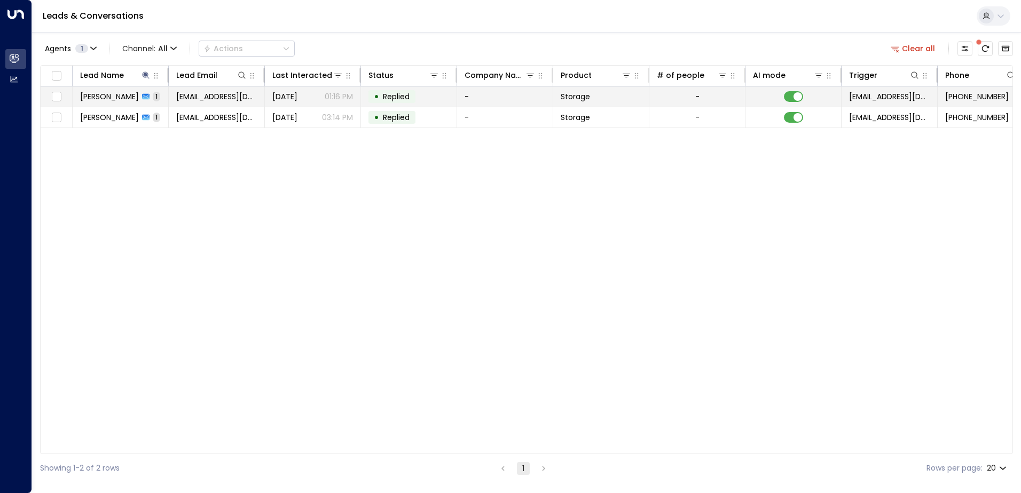
click at [142, 97] on icon at bounding box center [145, 96] width 7 height 7
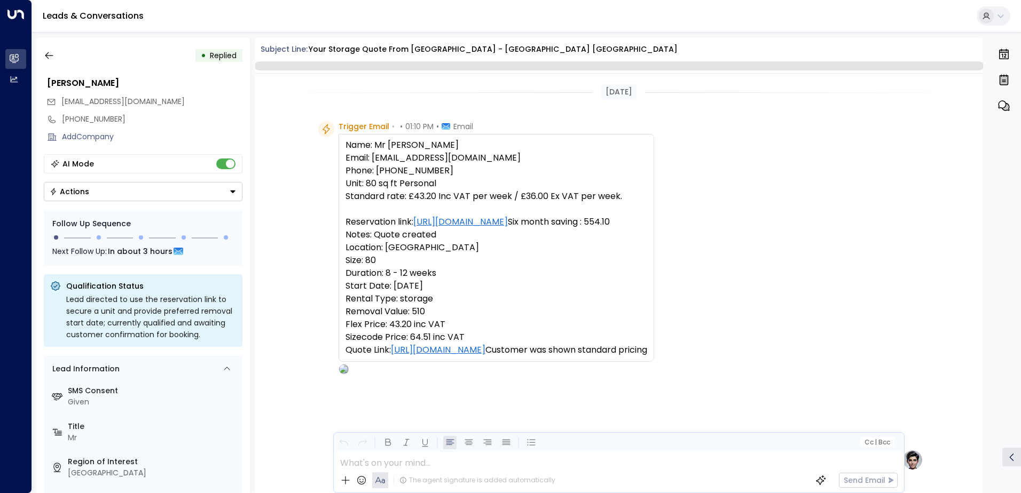
scroll to position [443, 0]
